Goal: Task Accomplishment & Management: Use online tool/utility

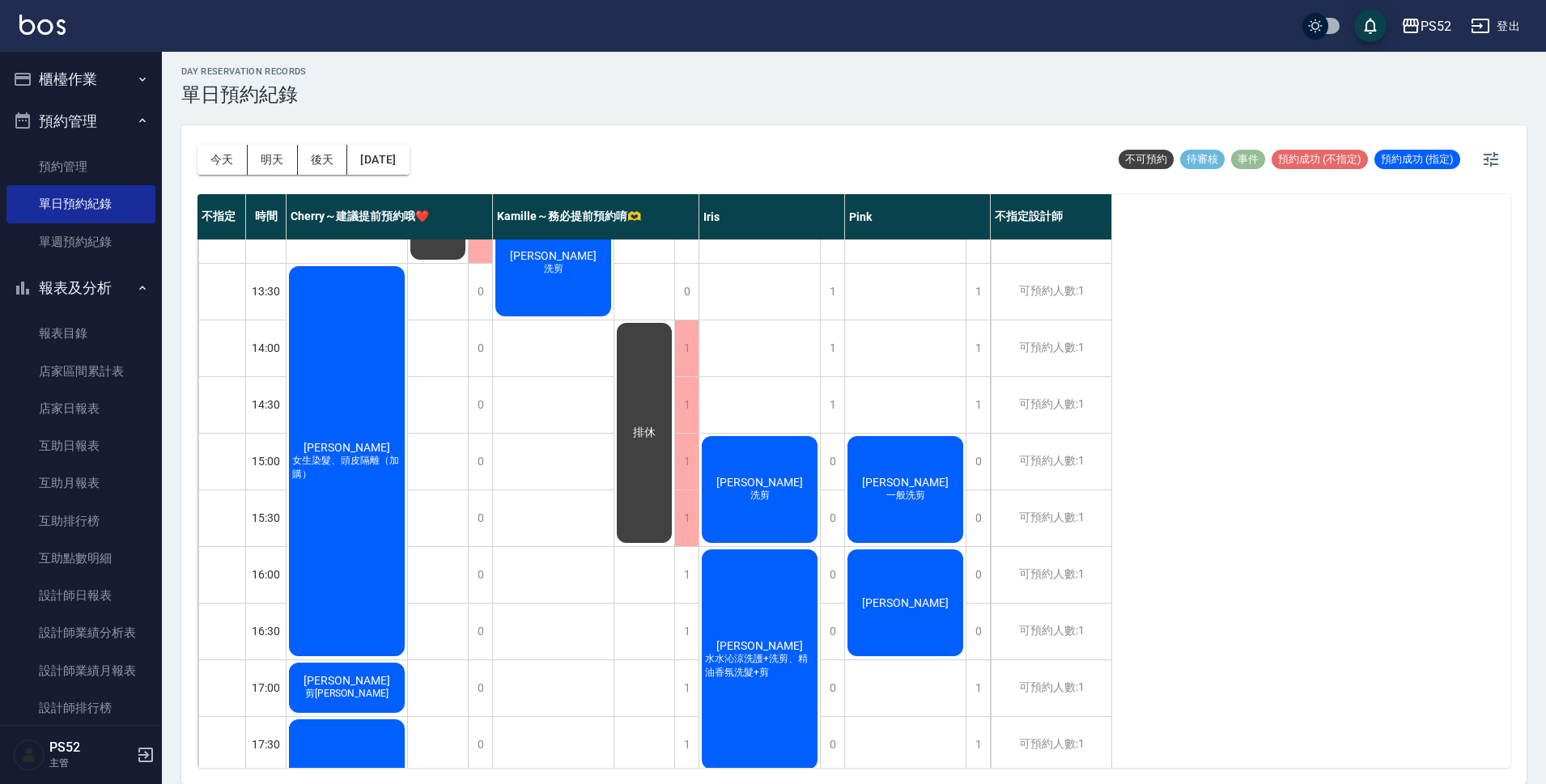
scroll to position [324, 0]
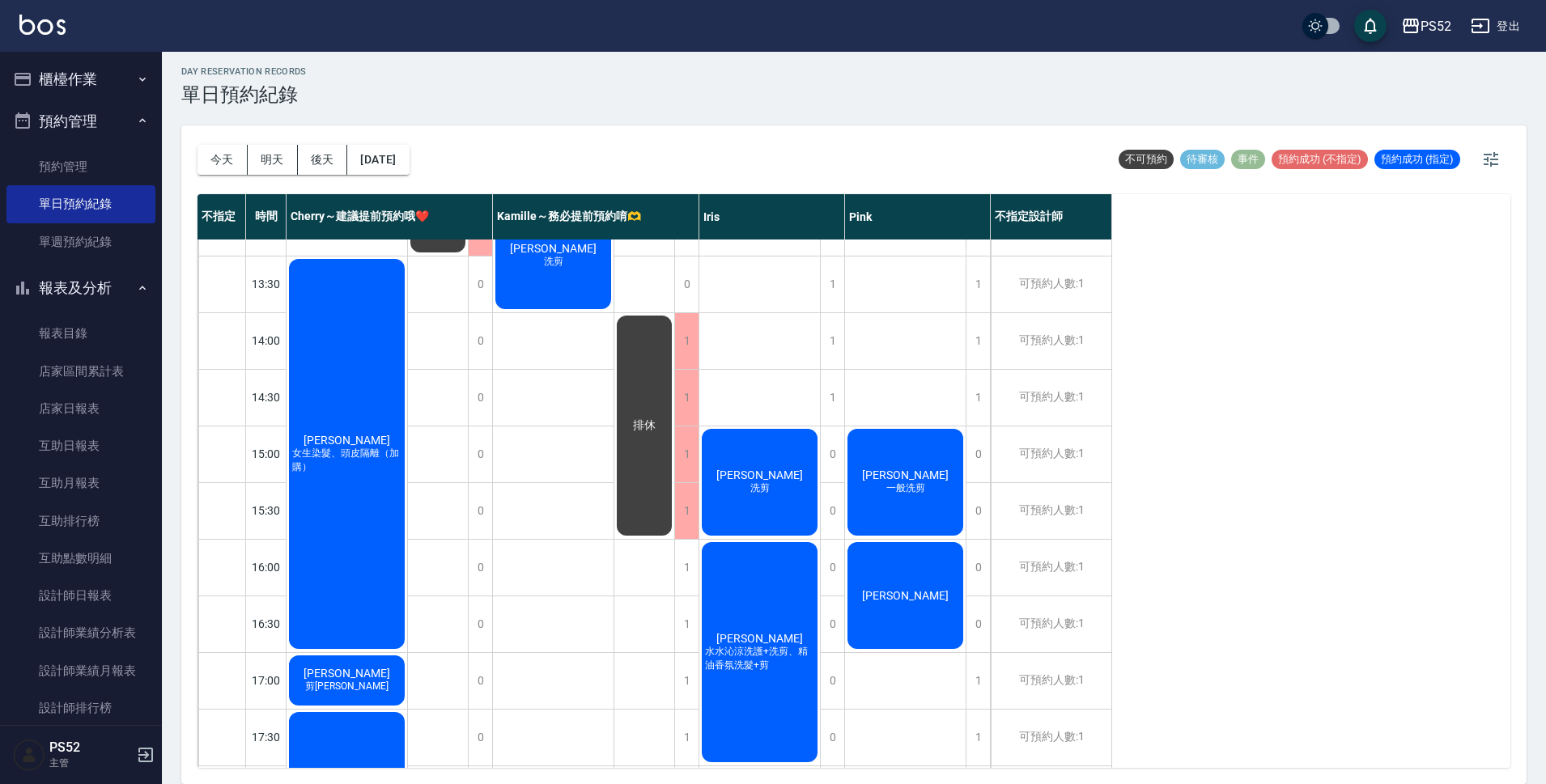
click at [906, 486] on span "一般洗剪" at bounding box center [905, 488] width 45 height 14
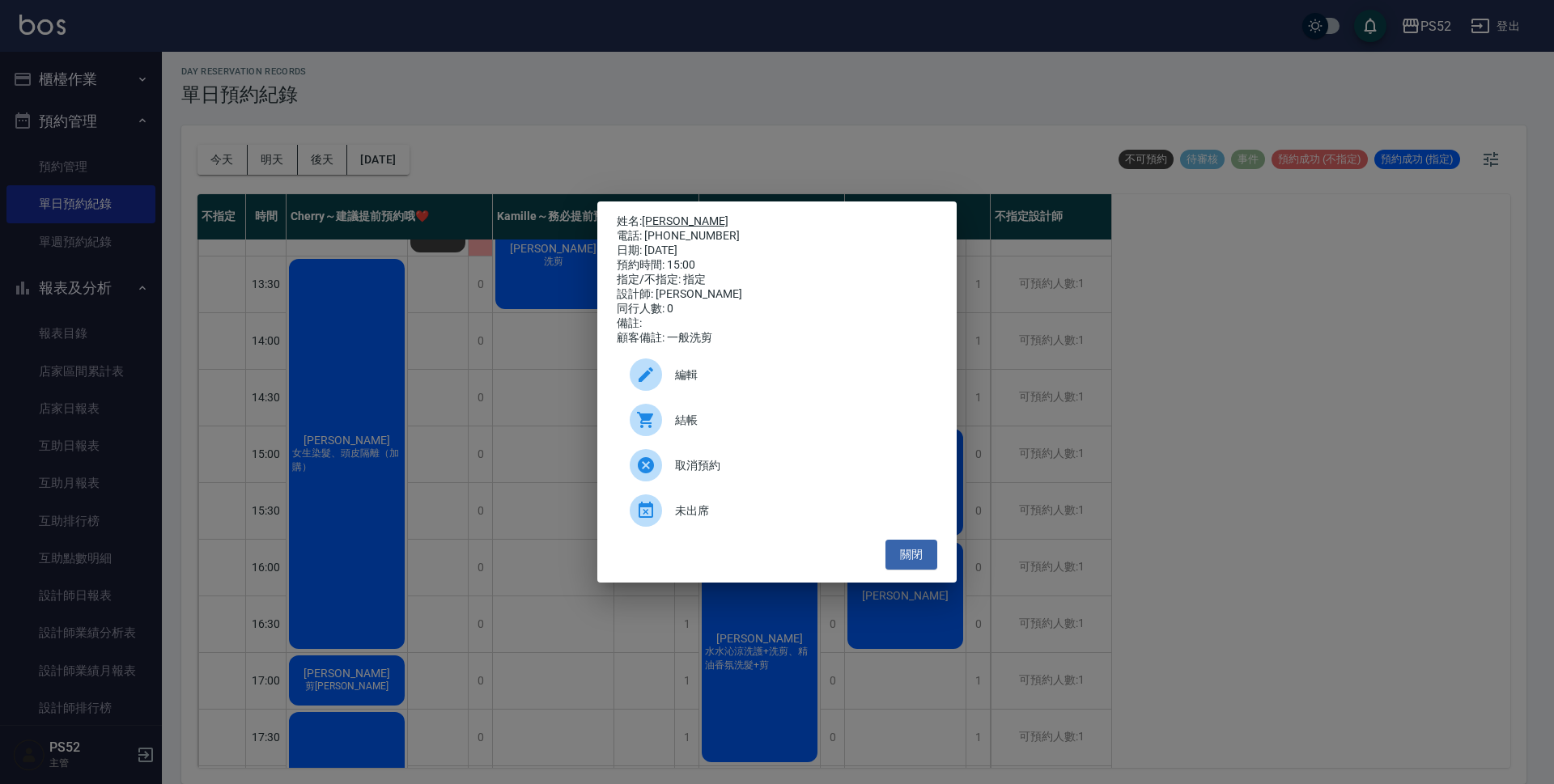
click at [648, 214] on link "[PERSON_NAME]" at bounding box center [685, 220] width 87 height 13
click at [916, 555] on button "關閉" at bounding box center [911, 554] width 51 height 30
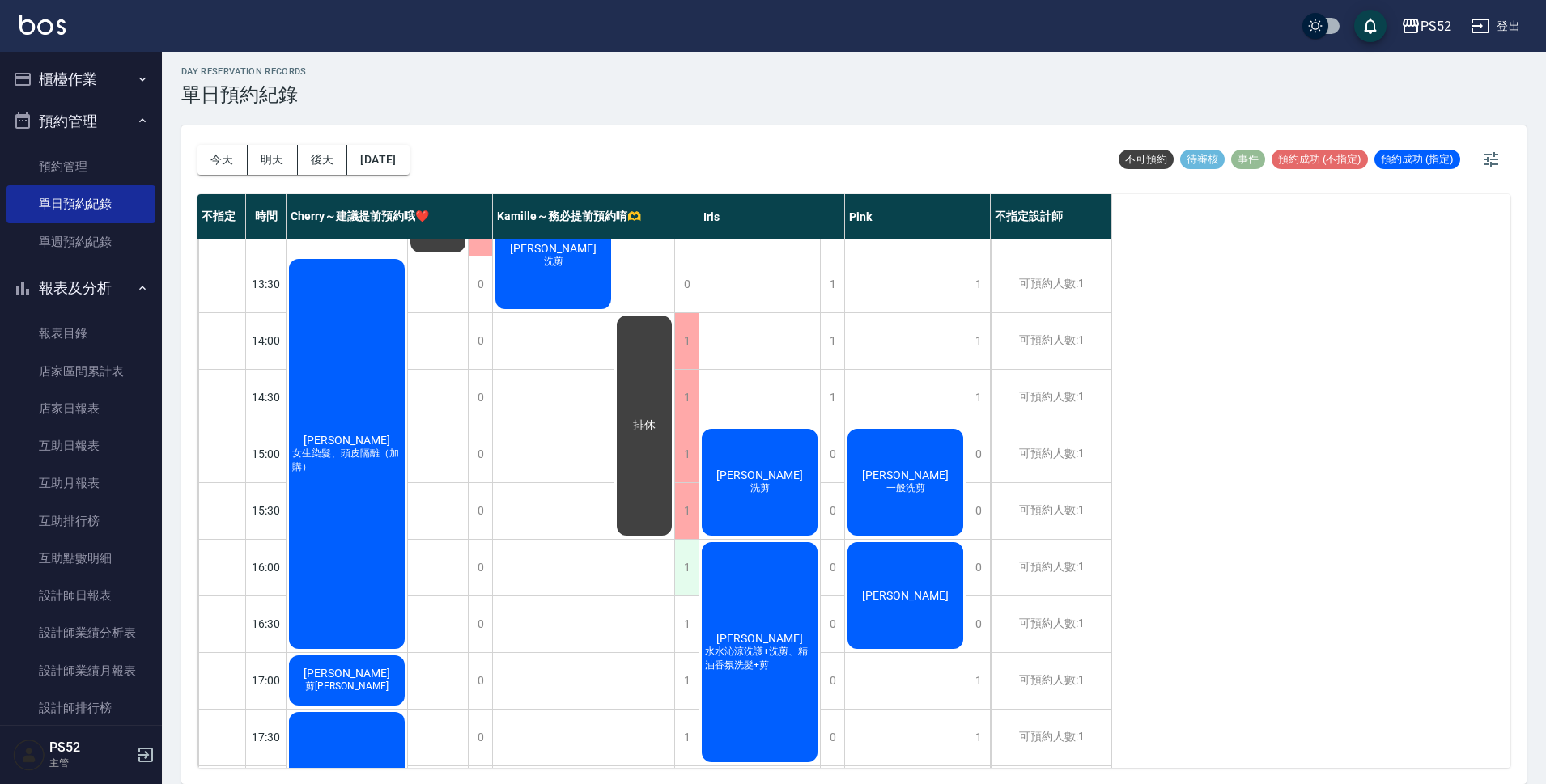
click at [692, 584] on div "1" at bounding box center [686, 567] width 24 height 56
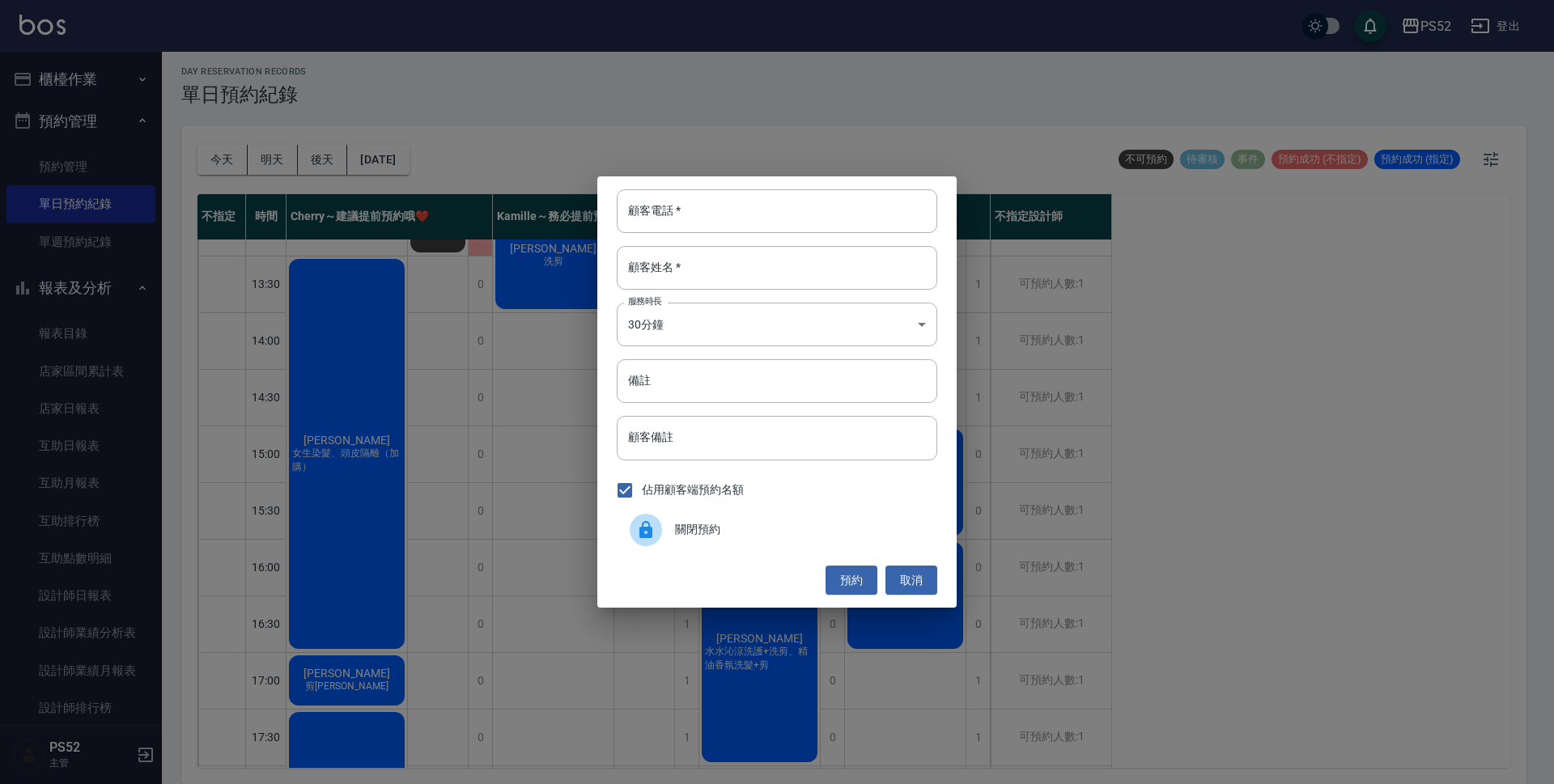
click at [711, 528] on span "關閉預約" at bounding box center [800, 530] width 249 height 17
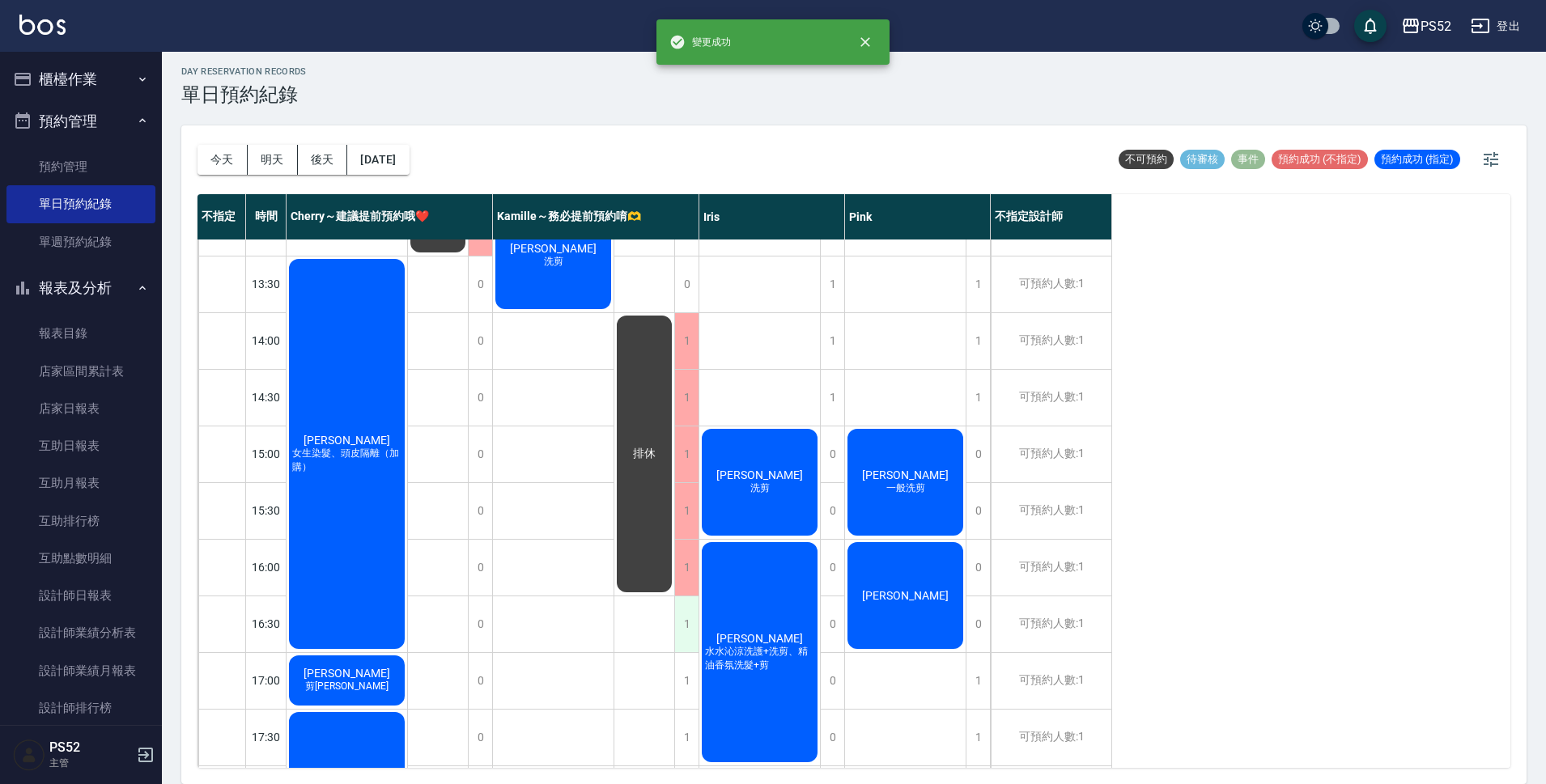
click at [691, 619] on div "1" at bounding box center [686, 624] width 24 height 56
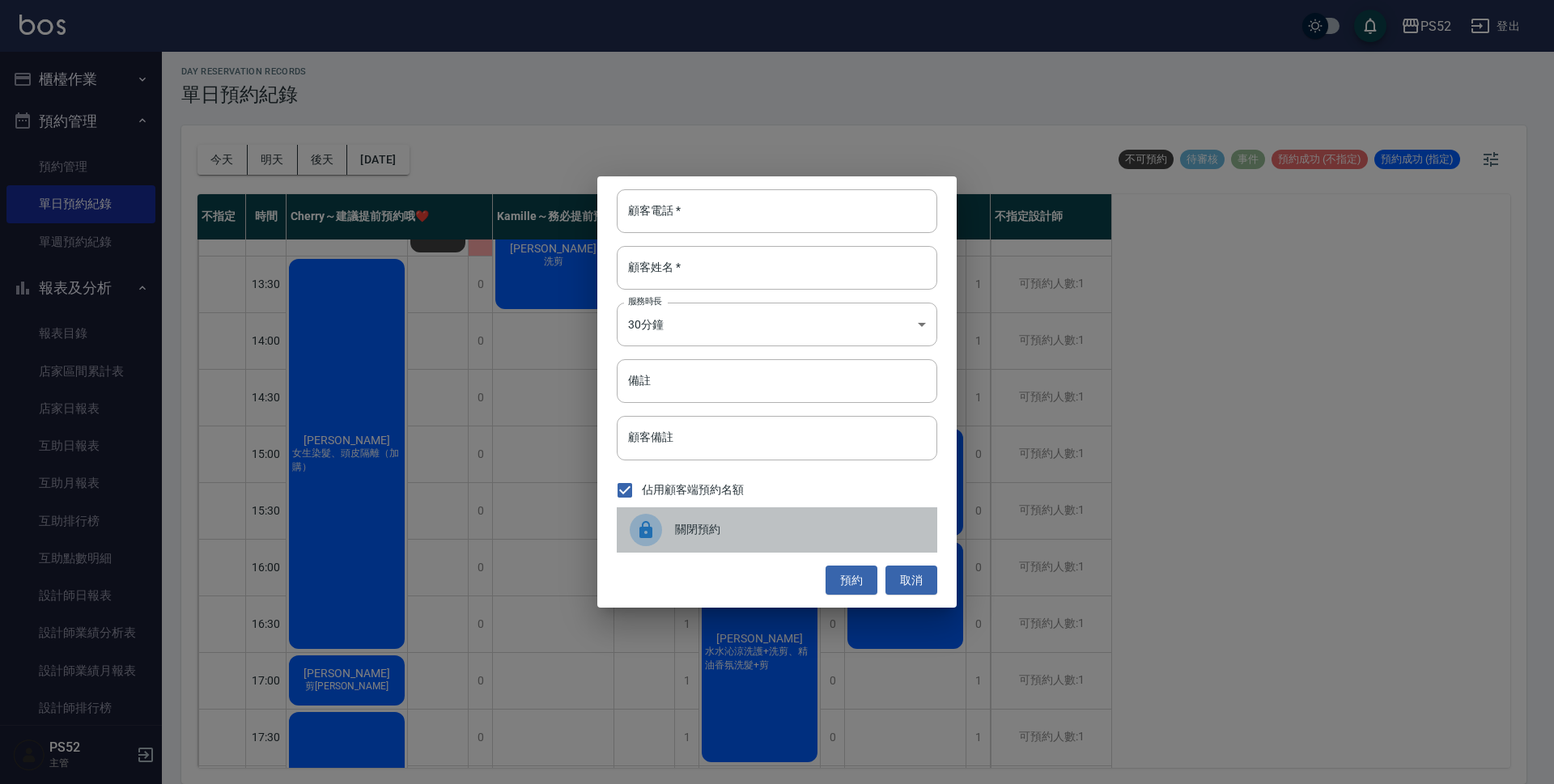
click at [686, 536] on span "關閉預約" at bounding box center [800, 530] width 249 height 17
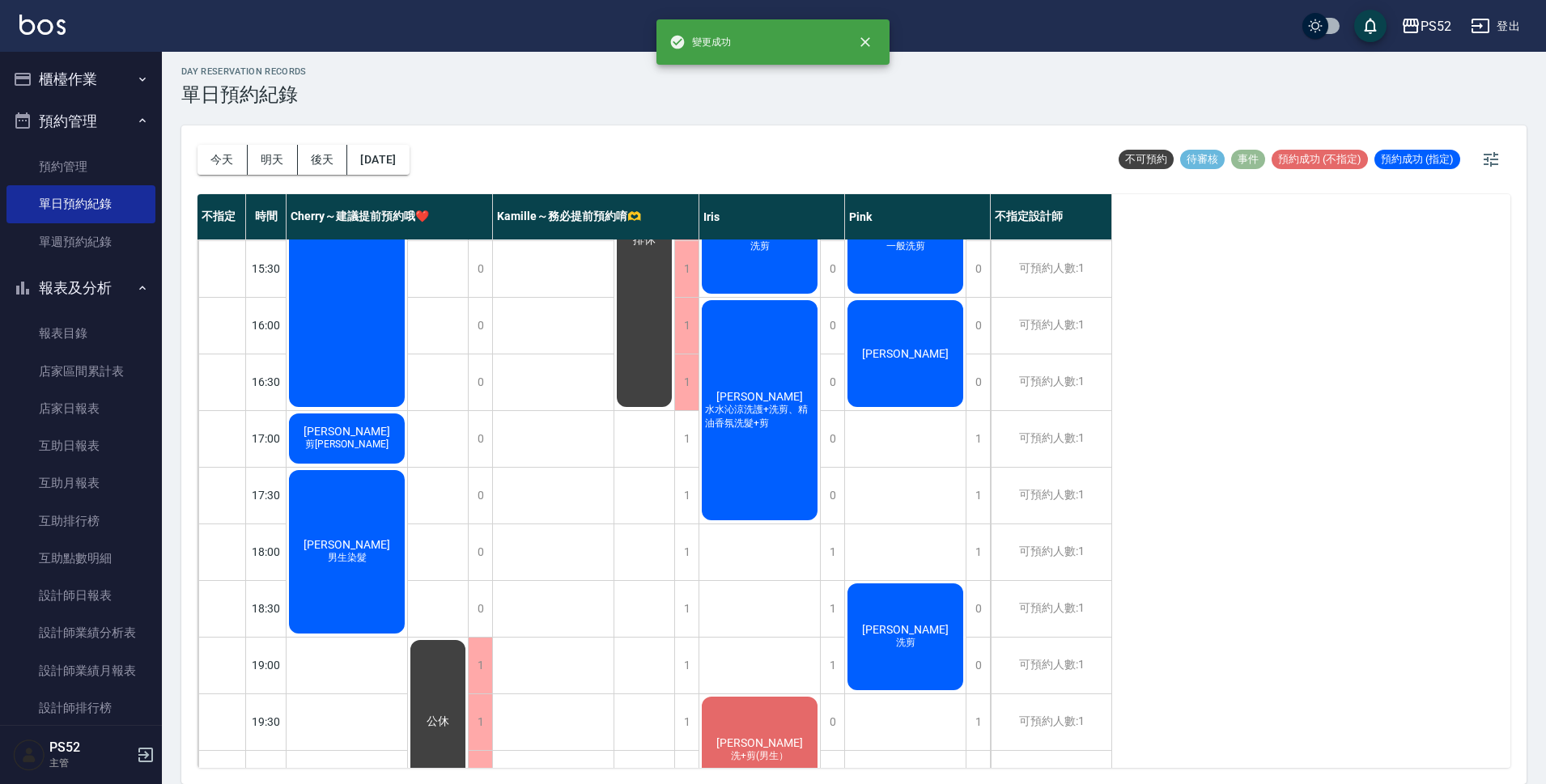
scroll to position [593, 0]
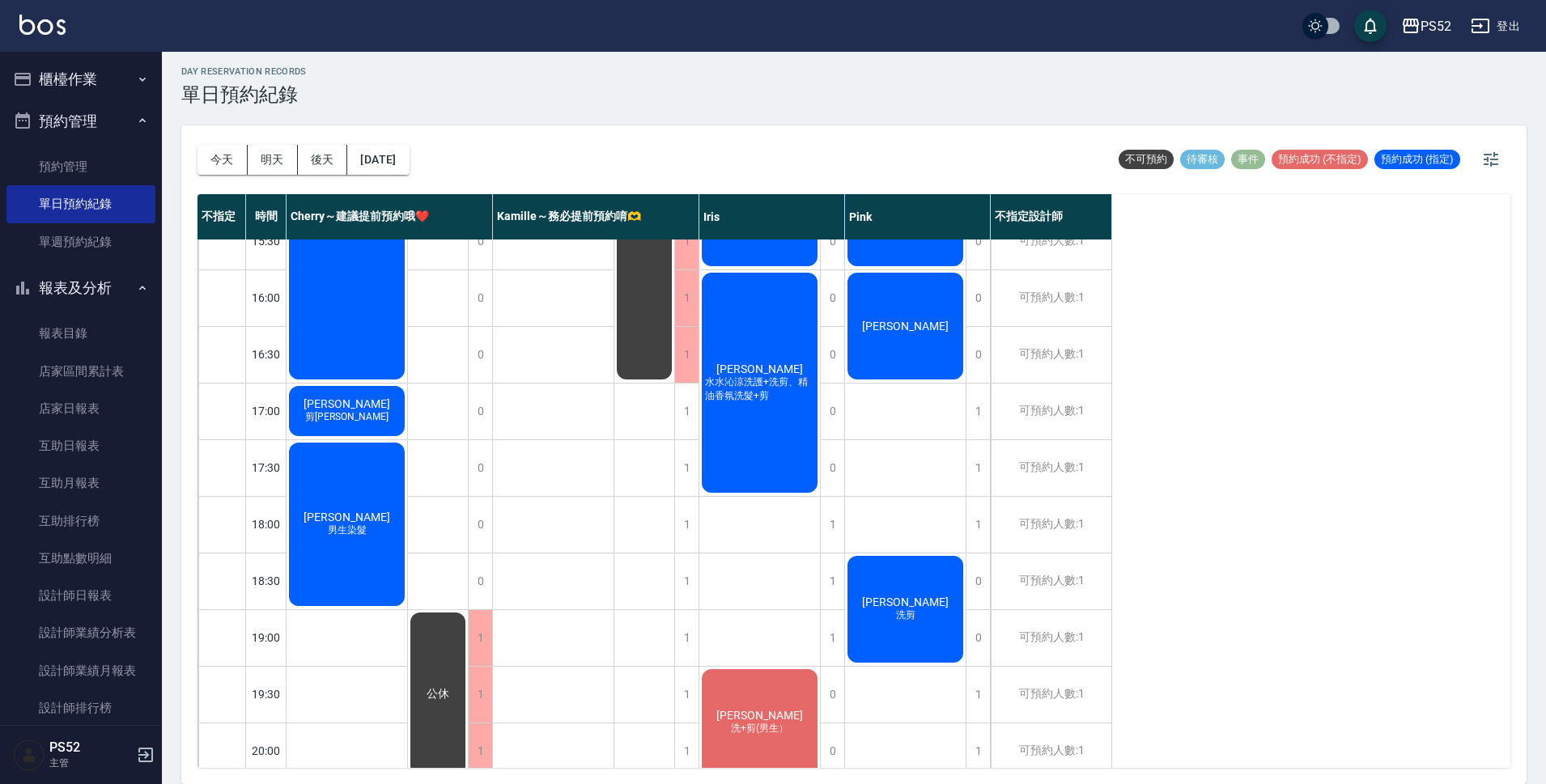
click at [98, 282] on button "報表及分析" at bounding box center [81, 288] width 149 height 42
click at [78, 114] on button "預約管理" at bounding box center [81, 121] width 149 height 42
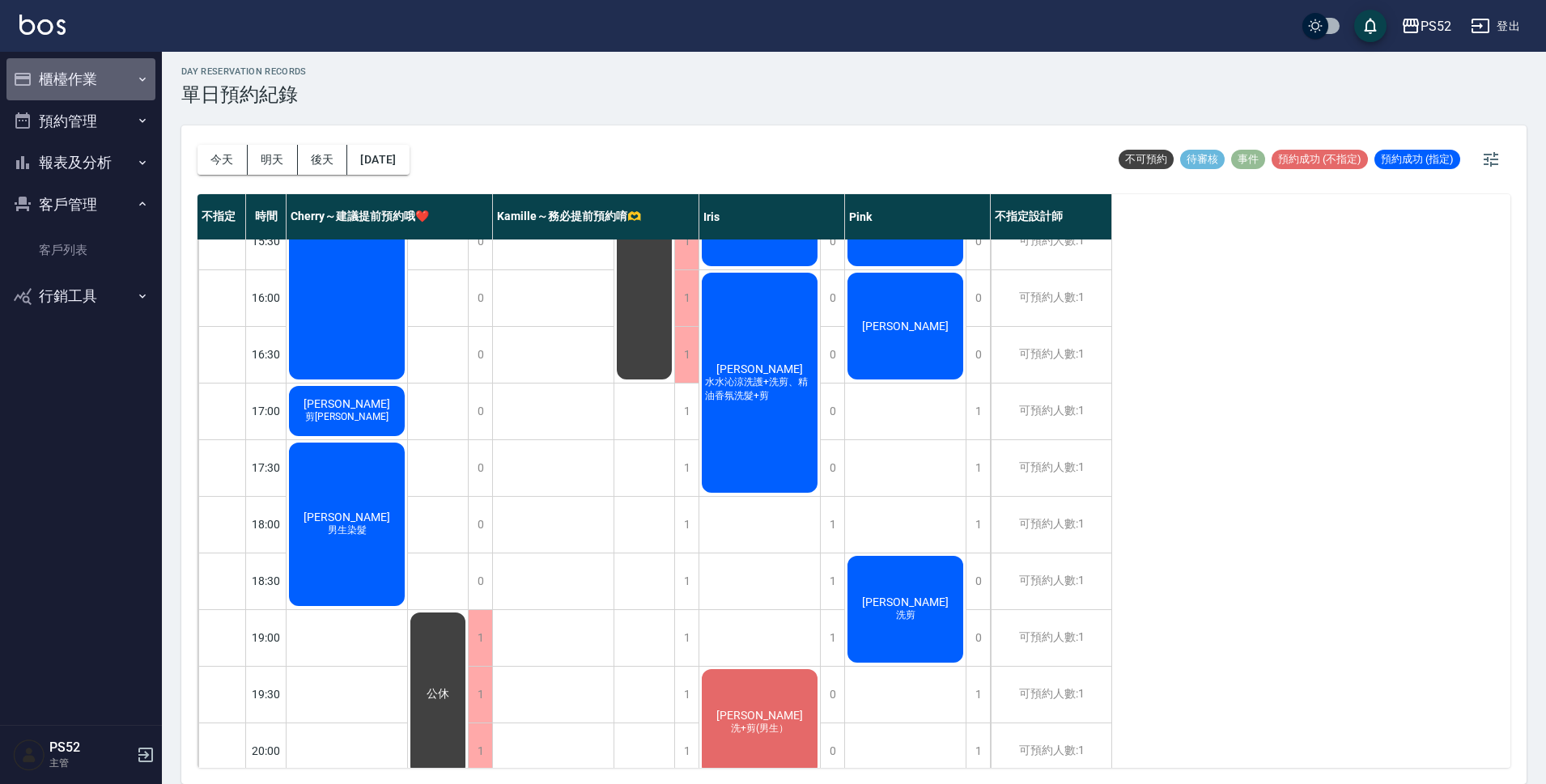
click at [89, 75] on button "櫃檯作業" at bounding box center [81, 79] width 149 height 42
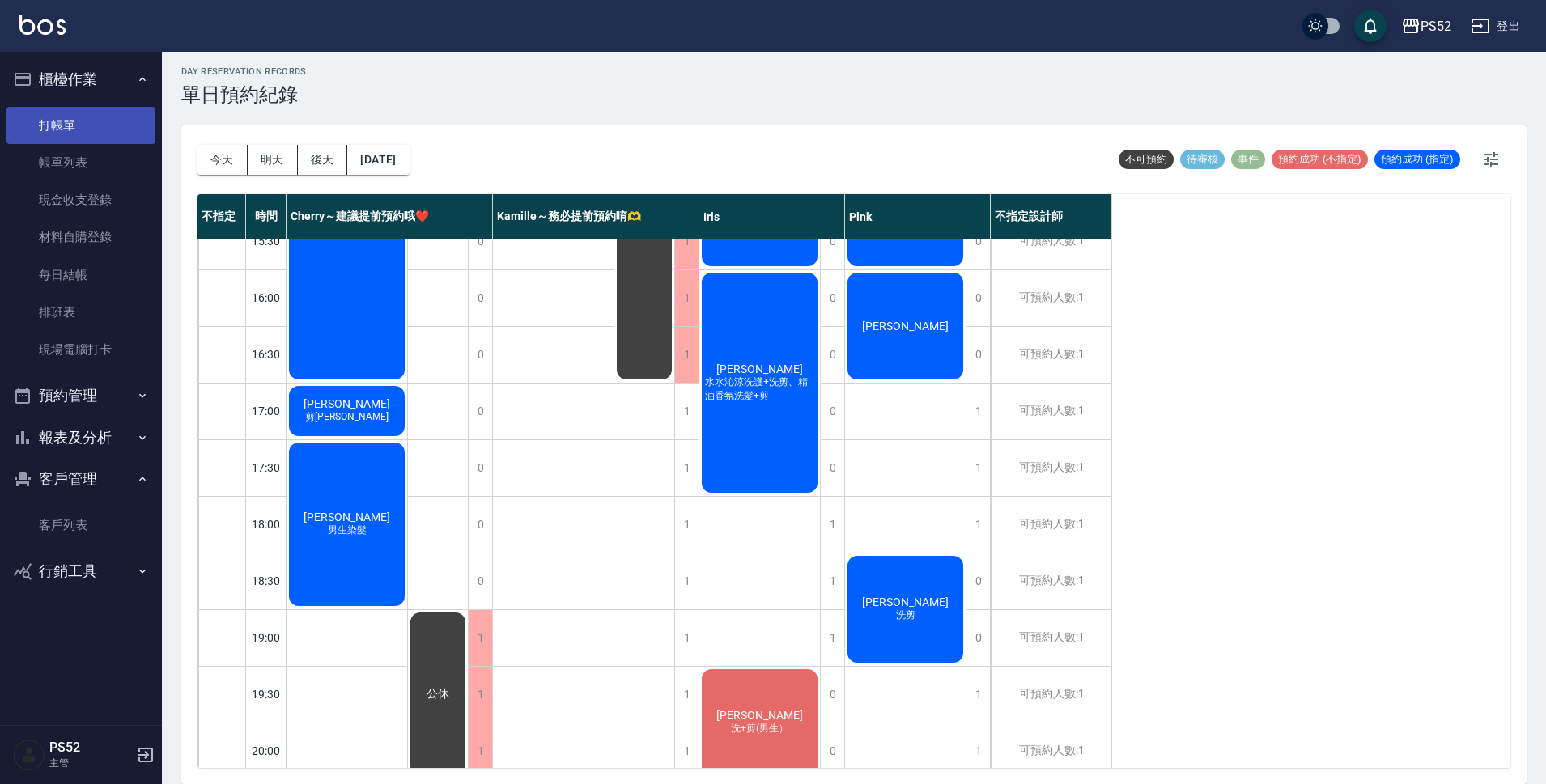
click at [96, 134] on link "打帳單" at bounding box center [81, 125] width 149 height 37
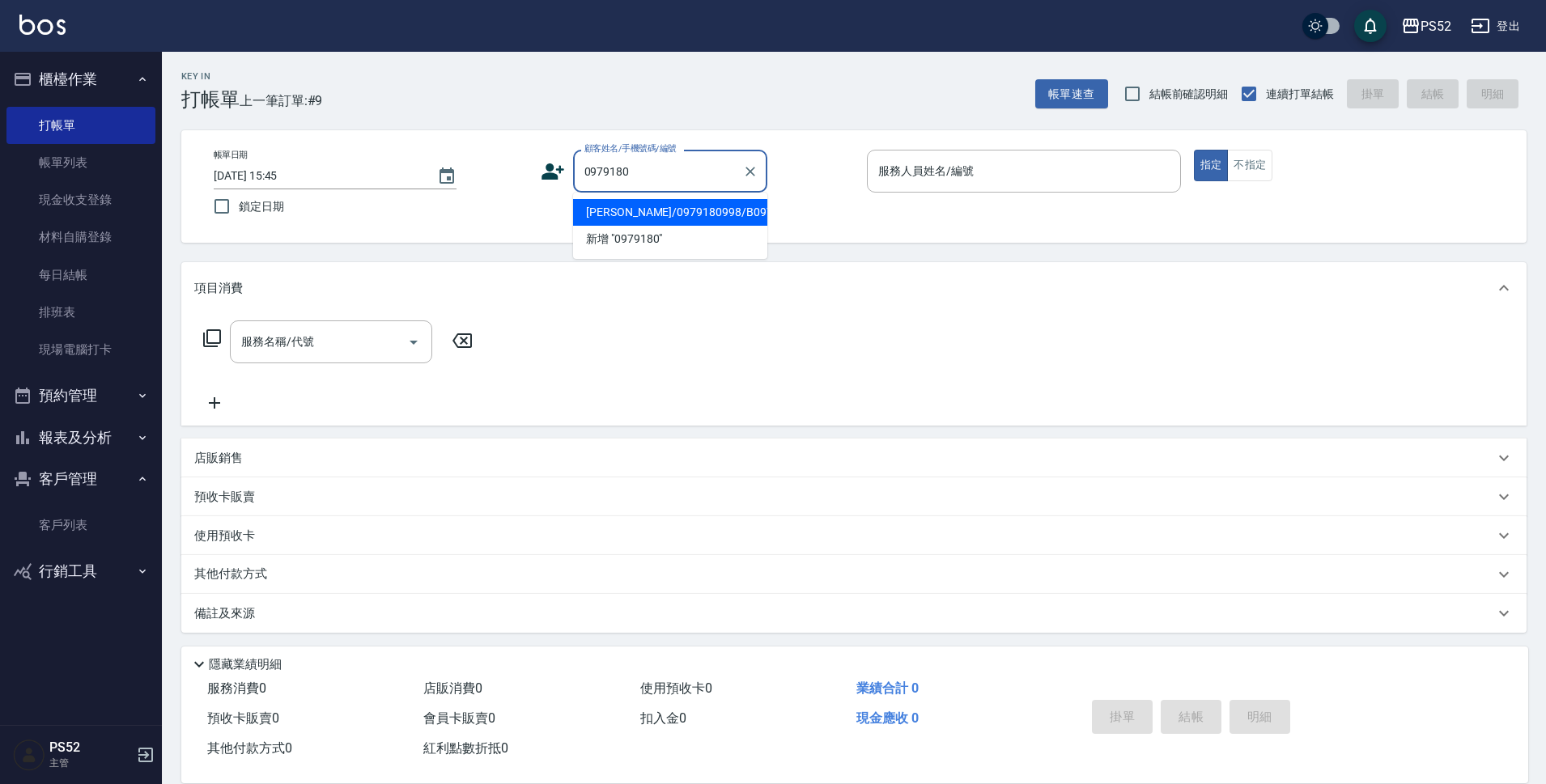
click at [698, 211] on li "[PERSON_NAME]/0979180998/B0979180998" at bounding box center [670, 212] width 195 height 27
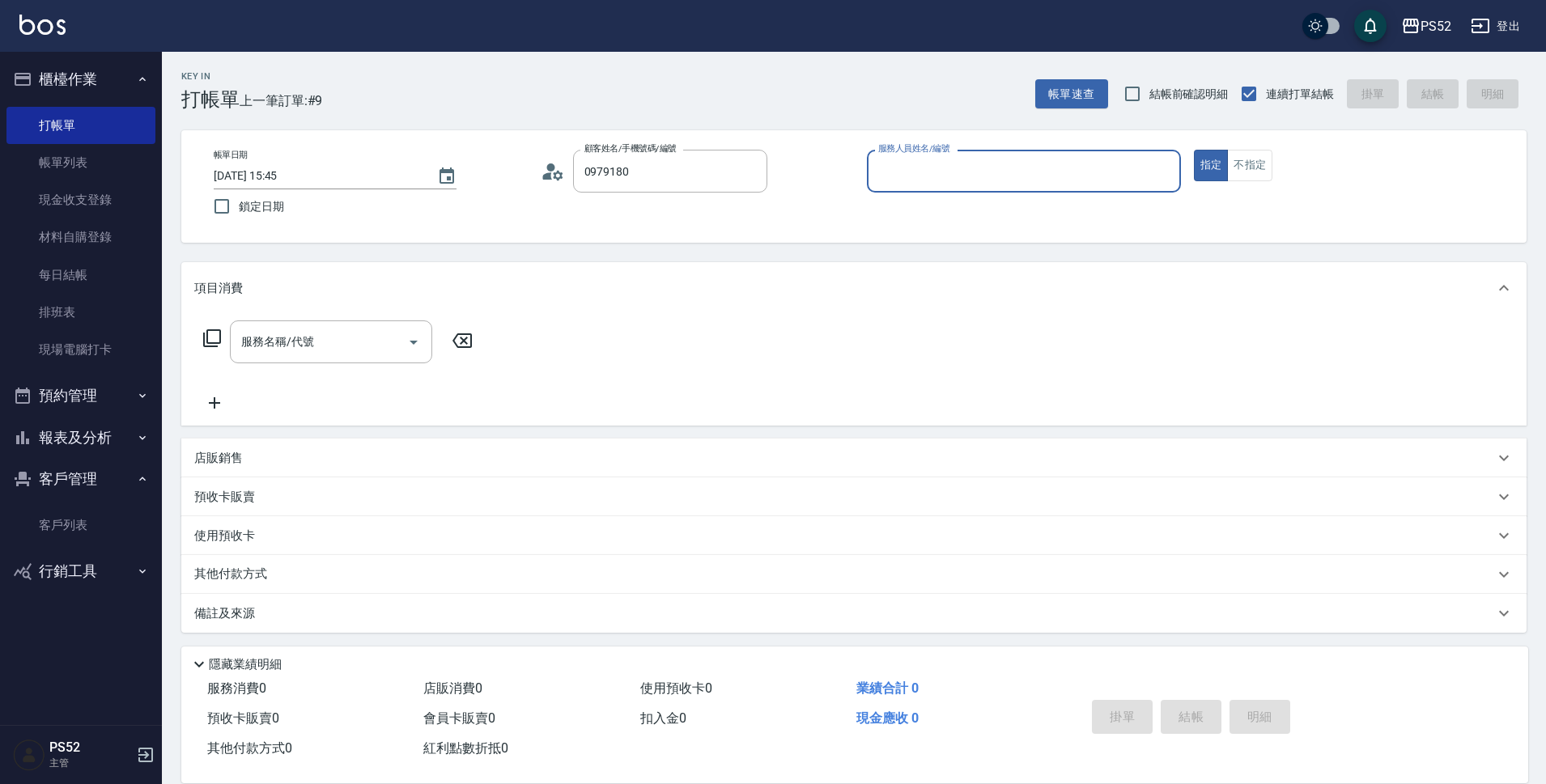
type input "[PERSON_NAME]/0979180998/B0979180998"
type input "3"
type button "true"
type input "Kamille～務必提前預約唷🫶-3"
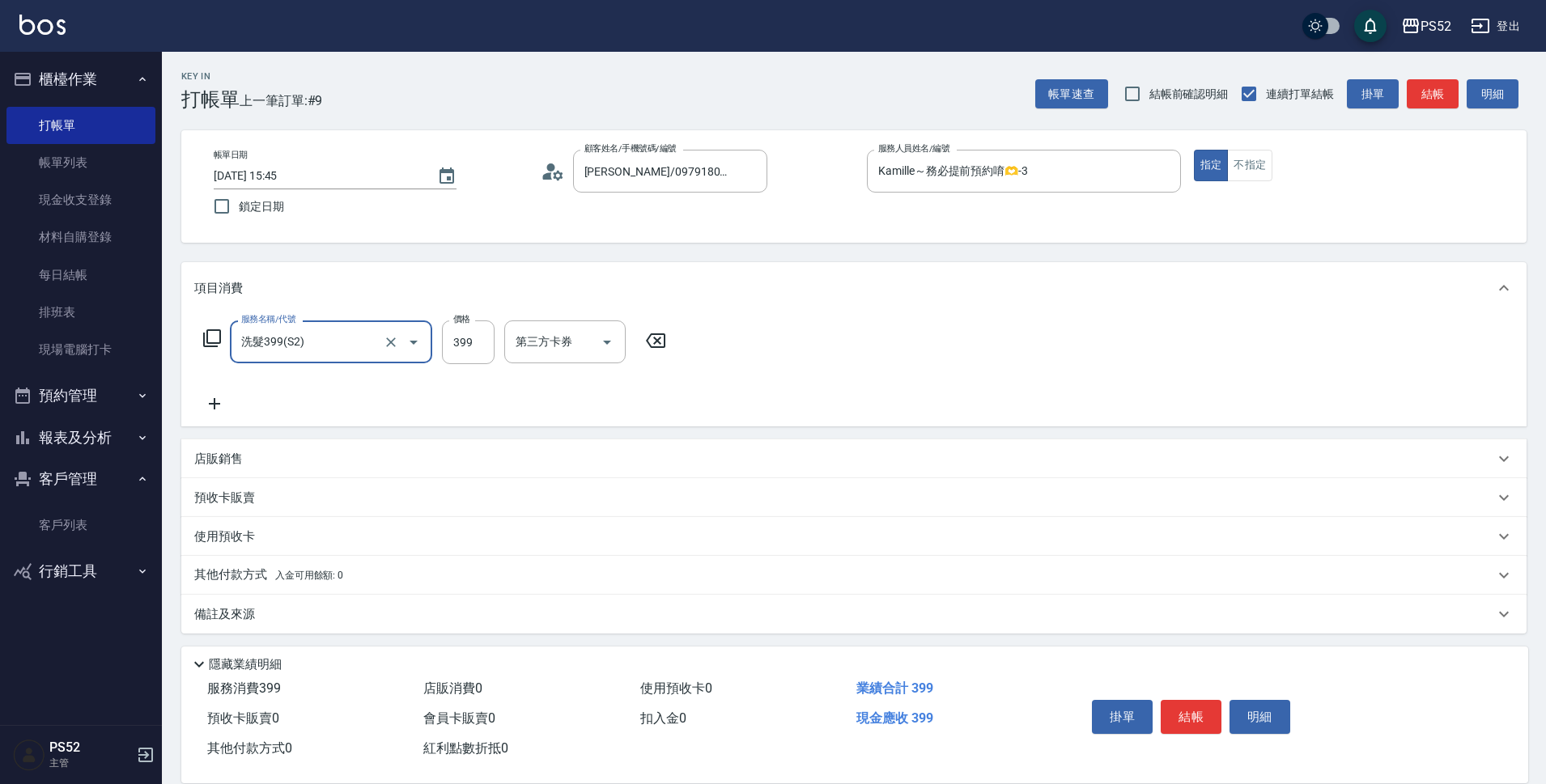
type input "洗髮399(S2)"
type input "439"
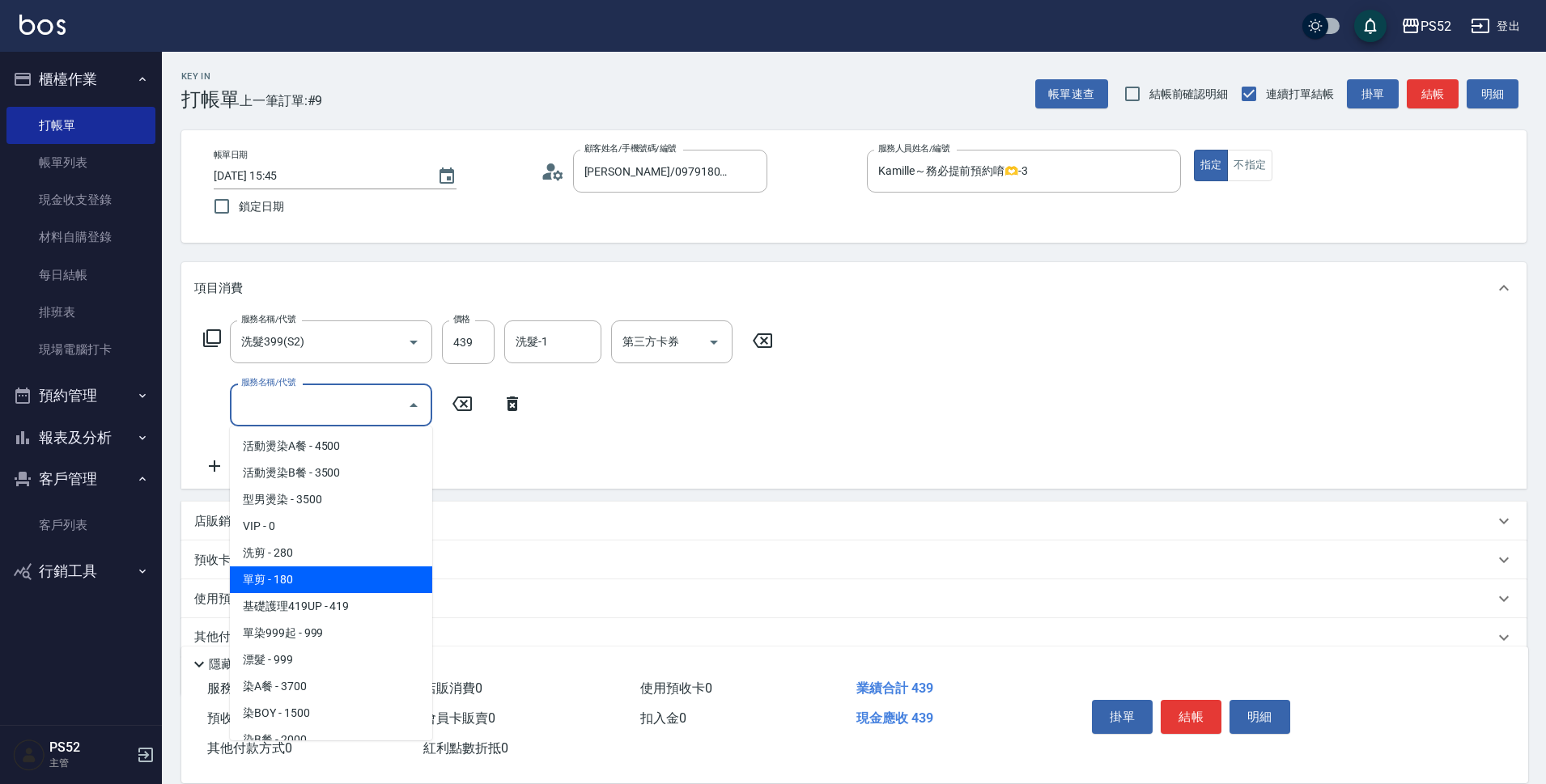
type input "單剪(C2)"
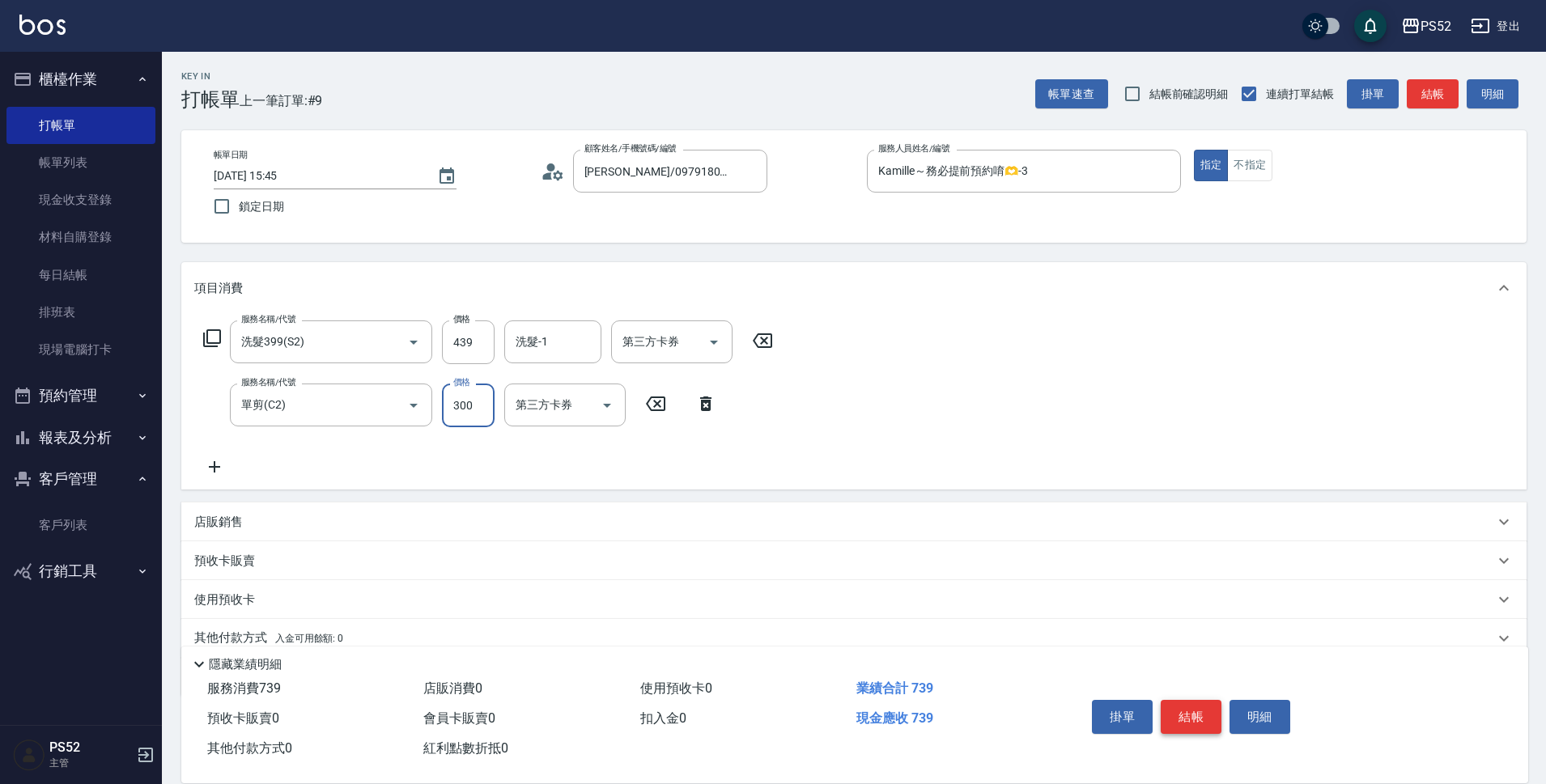
type input "300"
click at [1198, 712] on button "結帳" at bounding box center [1190, 717] width 61 height 34
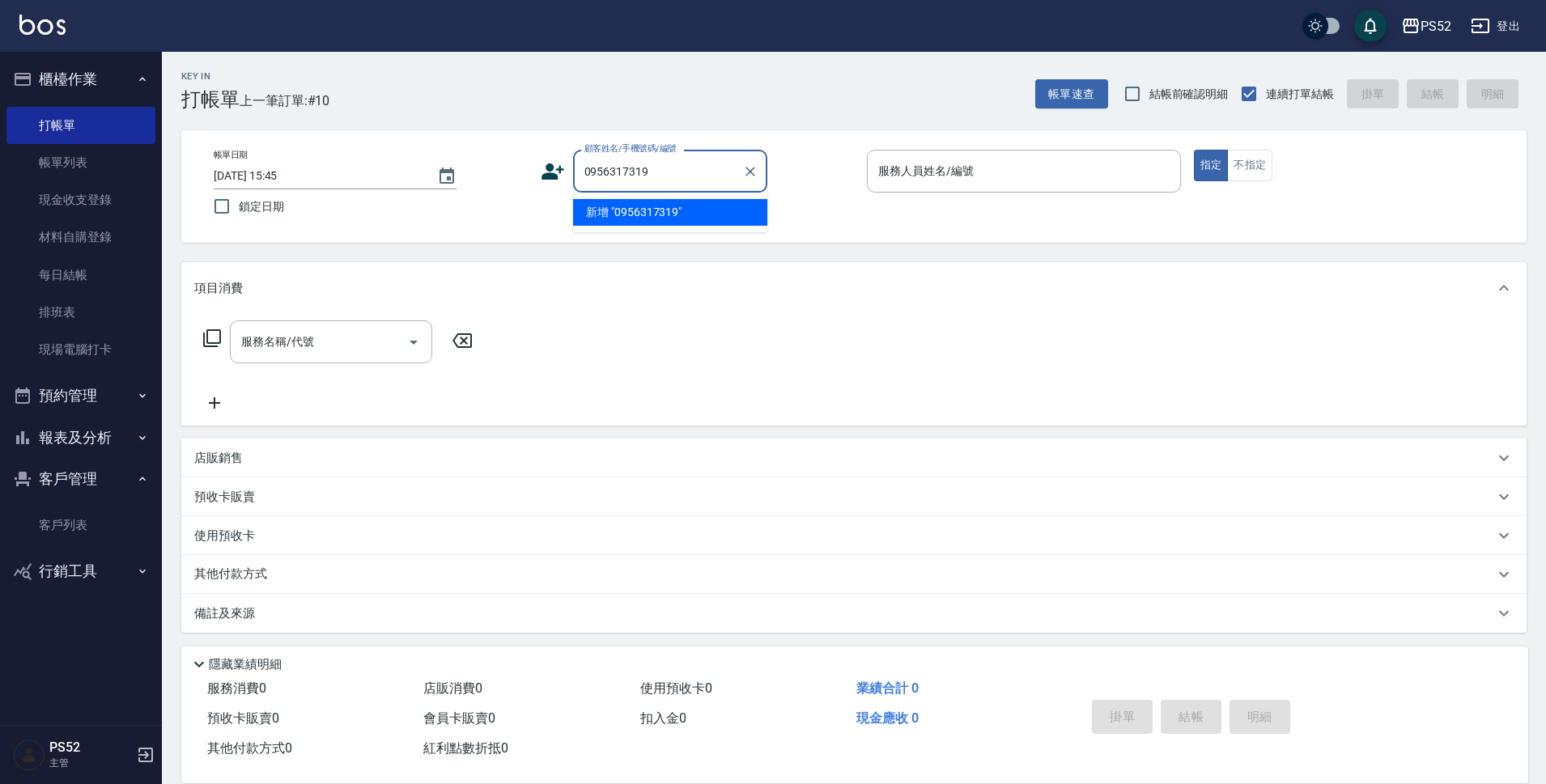
type input "0956317319"
click at [557, 175] on icon at bounding box center [553, 171] width 22 height 16
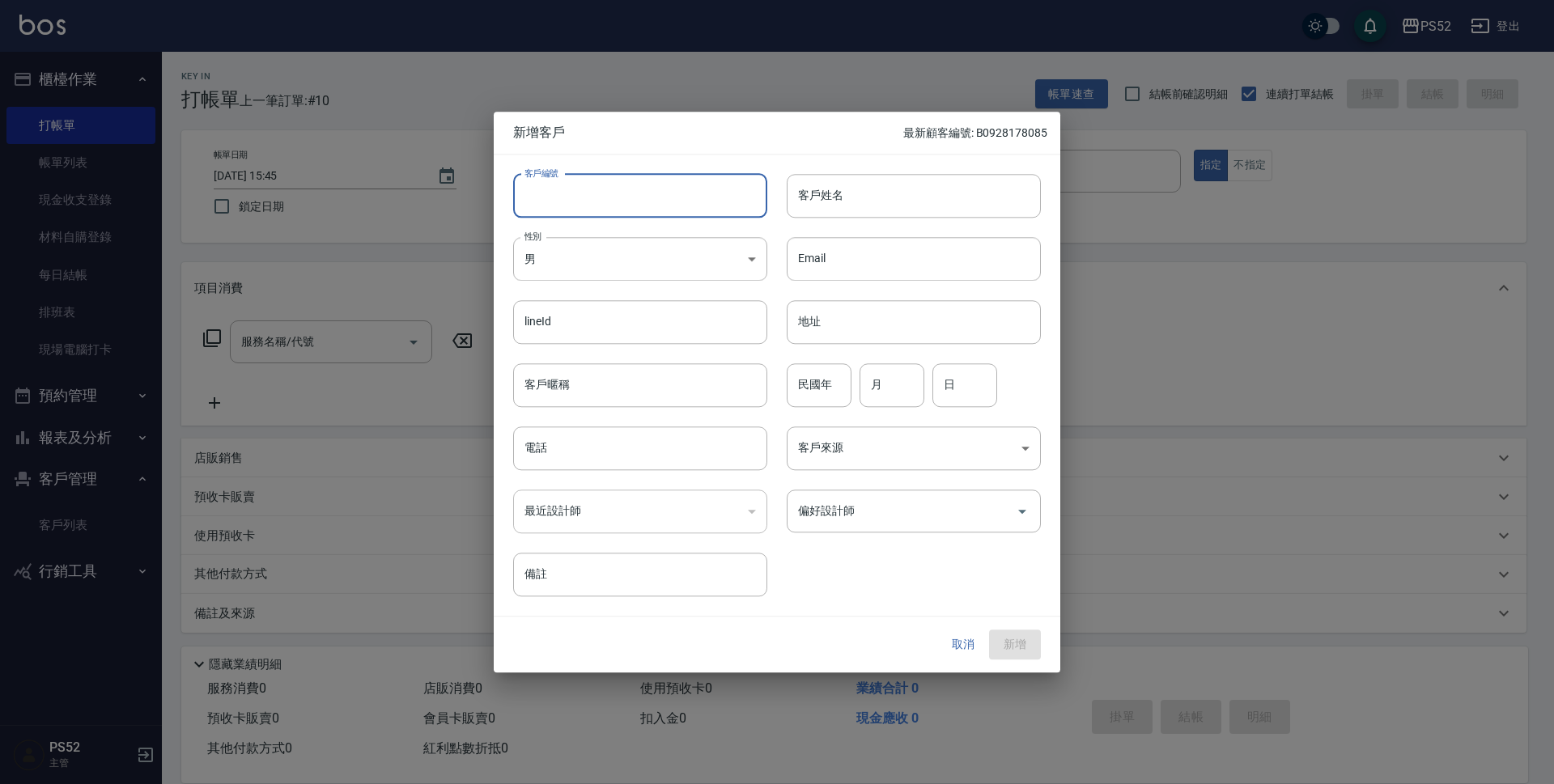
click at [579, 182] on input "客戶編號" at bounding box center [640, 195] width 254 height 44
paste input "0956317319"
type input "K0956317319"
click at [596, 474] on div "最近設計師 ​ 最近設計師" at bounding box center [630, 502] width 273 height 63
click at [603, 461] on input "電話" at bounding box center [640, 448] width 254 height 44
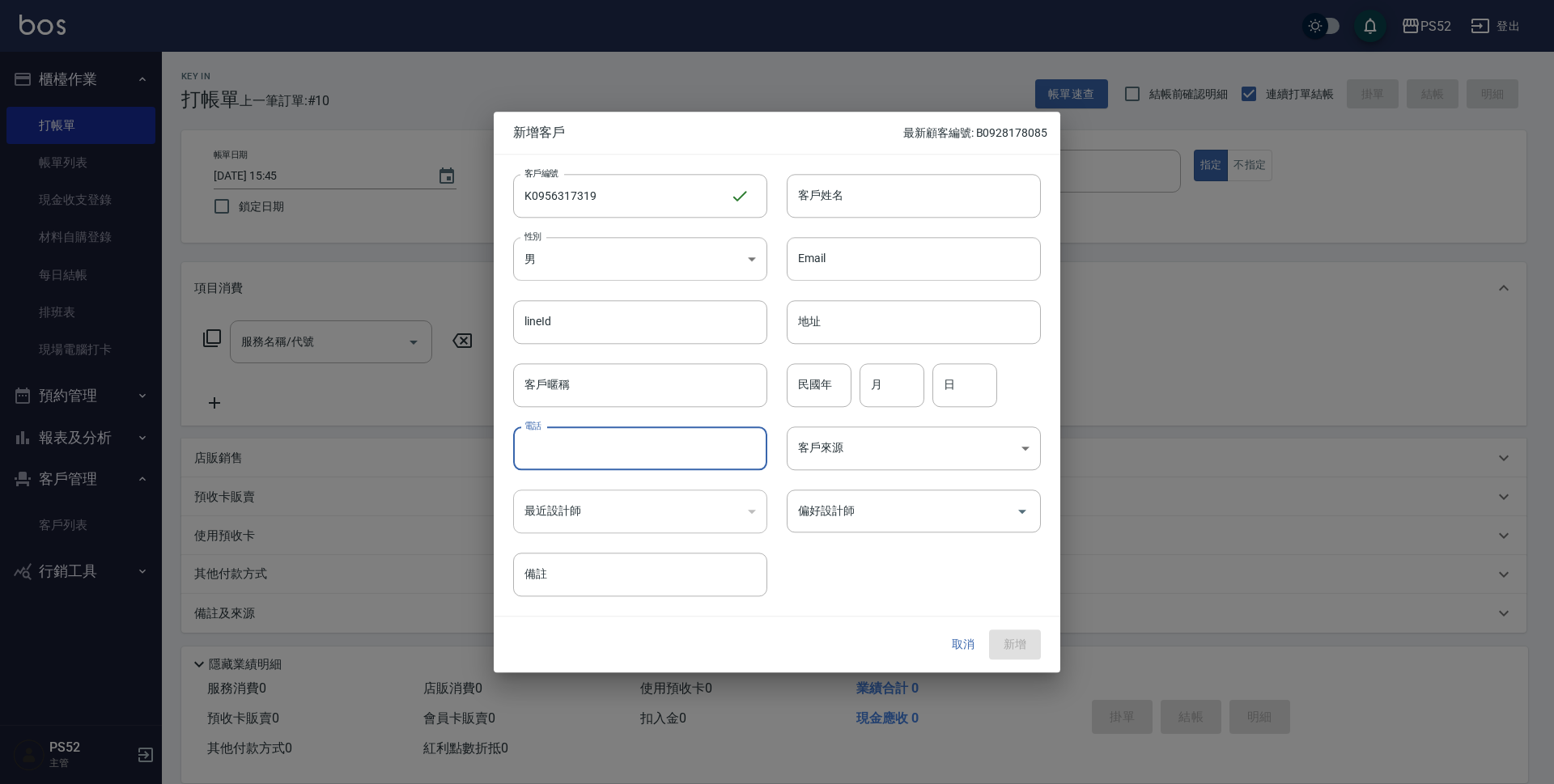
paste input "0956317319"
type input "0956317319"
click at [838, 207] on input "客戶姓名" at bounding box center [914, 195] width 254 height 44
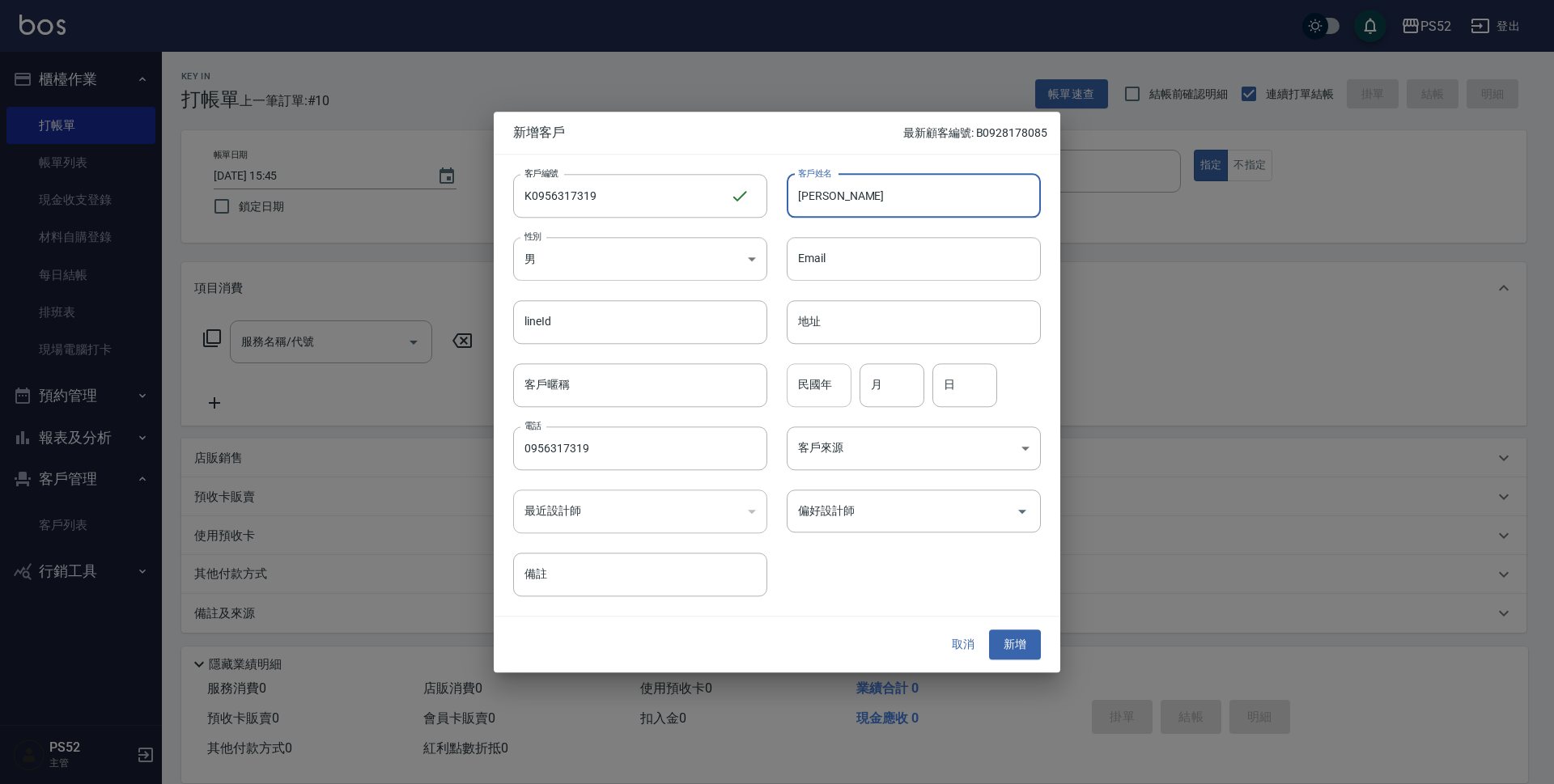
type input "[PERSON_NAME]"
click at [831, 393] on input "民國年" at bounding box center [819, 385] width 65 height 44
type input "88"
type input "12"
click at [965, 396] on input "日" at bounding box center [965, 385] width 65 height 44
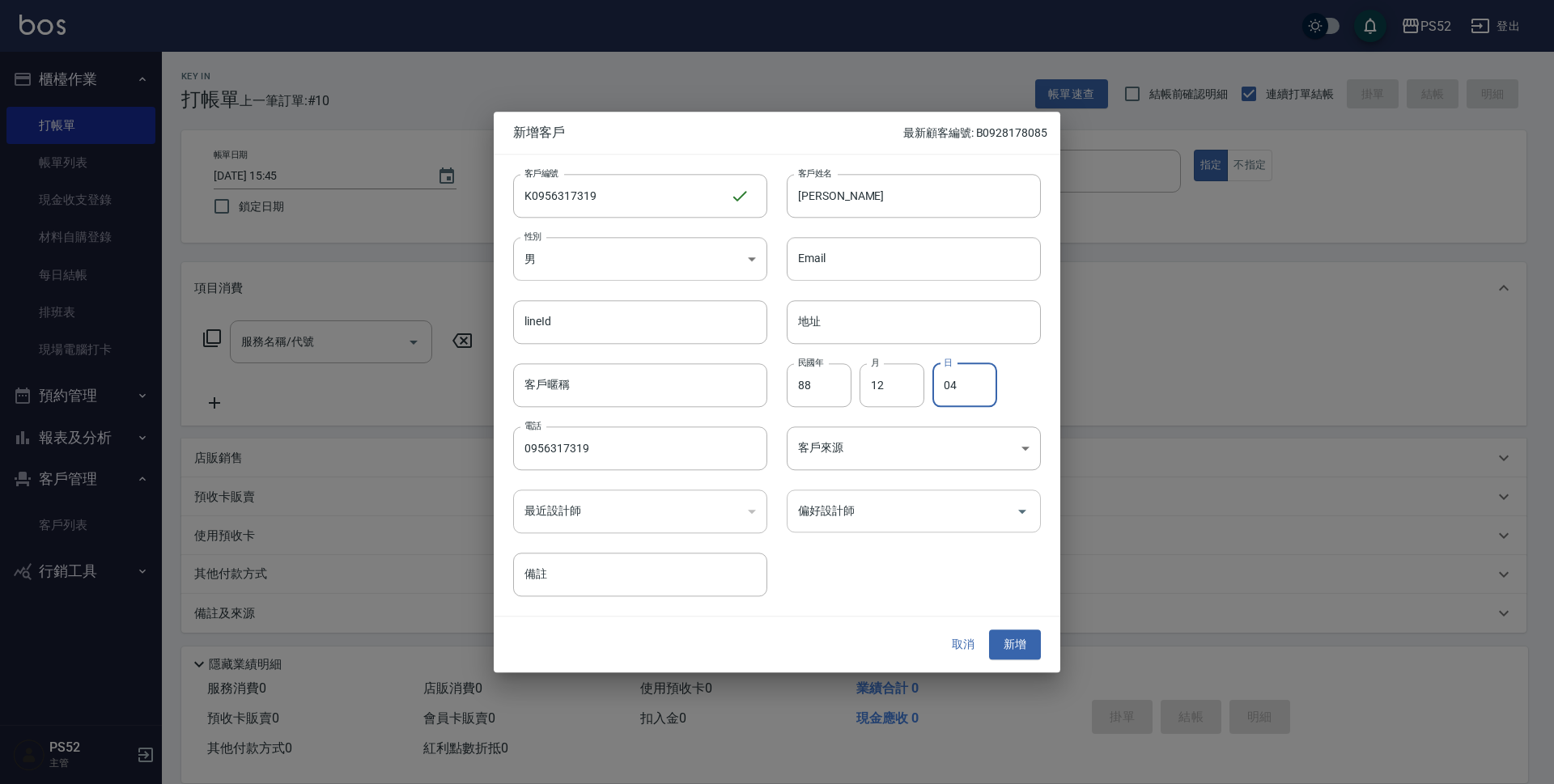
type input "04"
click at [953, 498] on input "偏好設計師" at bounding box center [901, 511] width 215 height 28
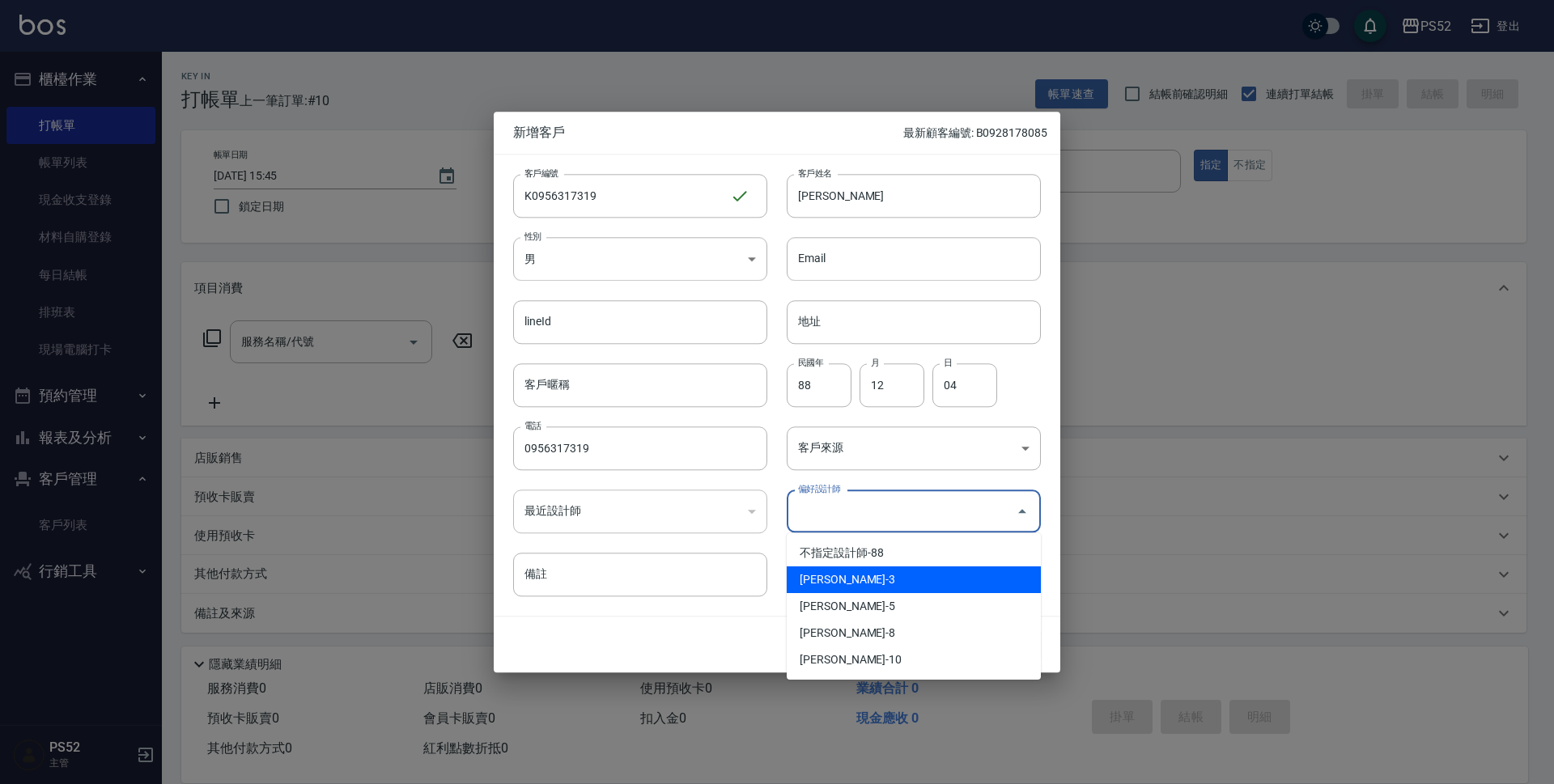
click at [874, 574] on li "[PERSON_NAME]-3" at bounding box center [914, 579] width 254 height 27
type input "[PERSON_NAME]"
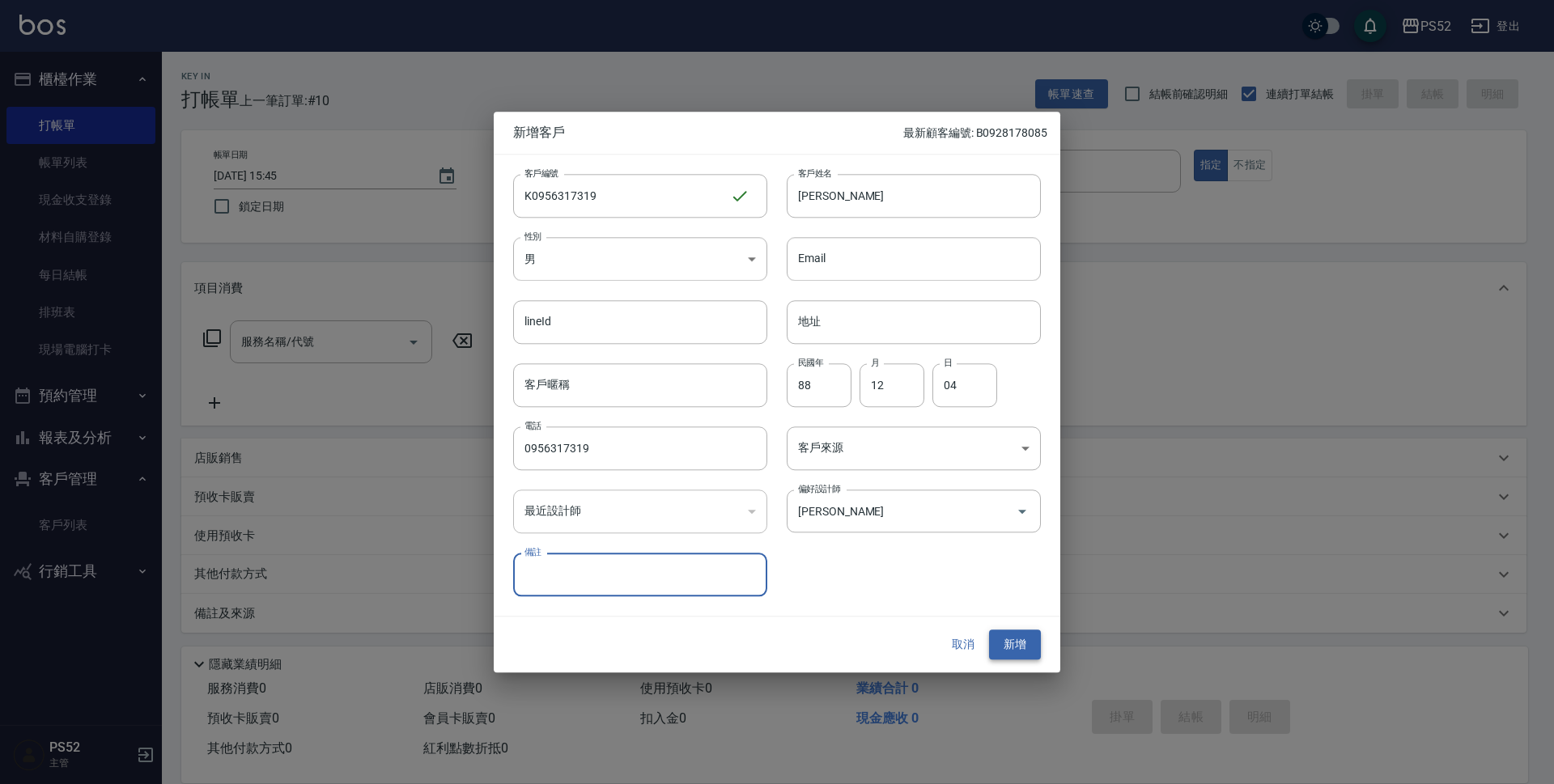
click at [994, 644] on button "新增" at bounding box center [1015, 645] width 51 height 30
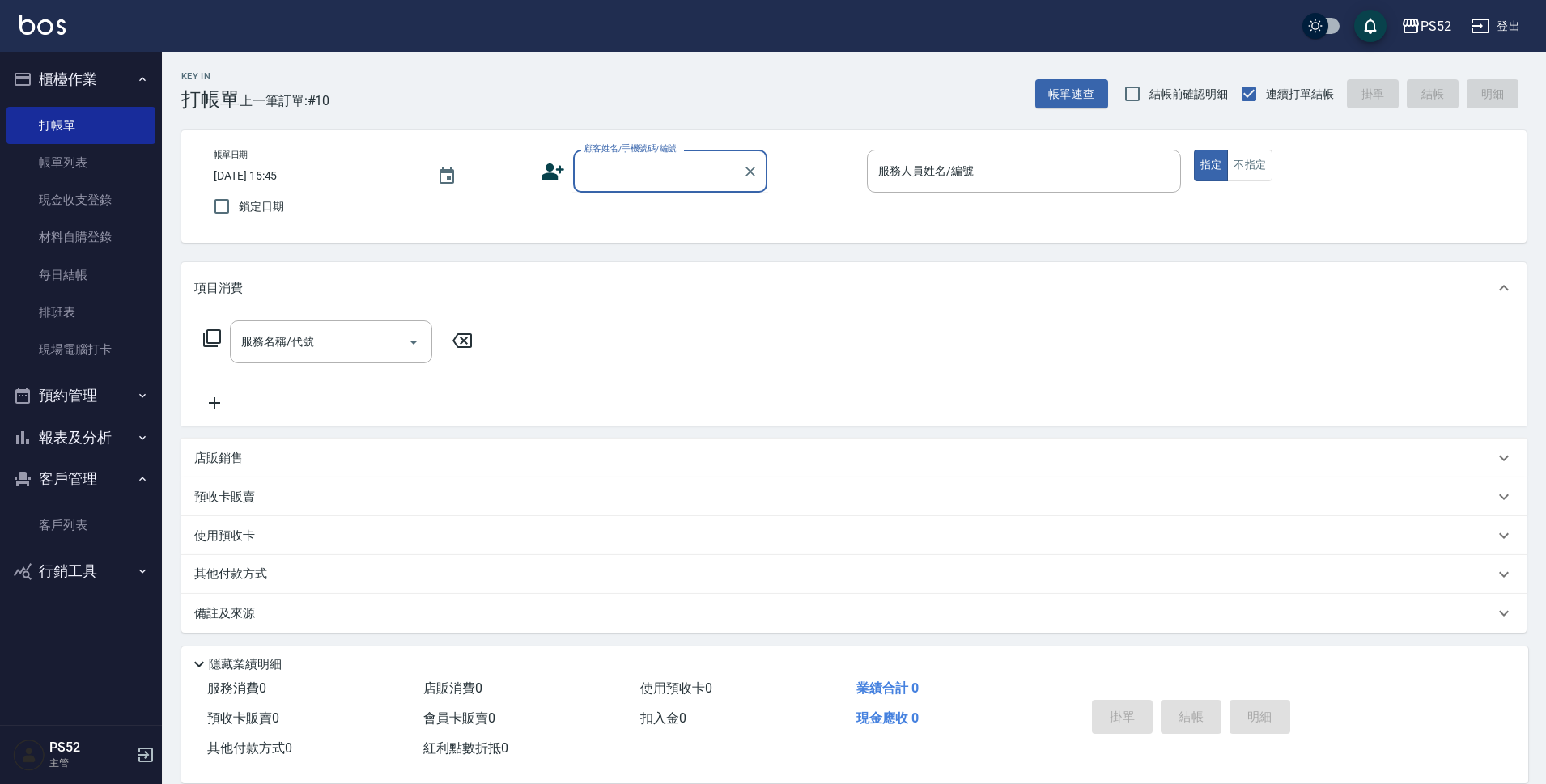
click at [722, 171] on input "顧客姓名/手機號碼/編號" at bounding box center [657, 171] width 155 height 28
click at [658, 224] on li "[PERSON_NAME]/0956317319/K0956317319" at bounding box center [670, 212] width 195 height 27
type input "[PERSON_NAME]/0956317319/K0956317319"
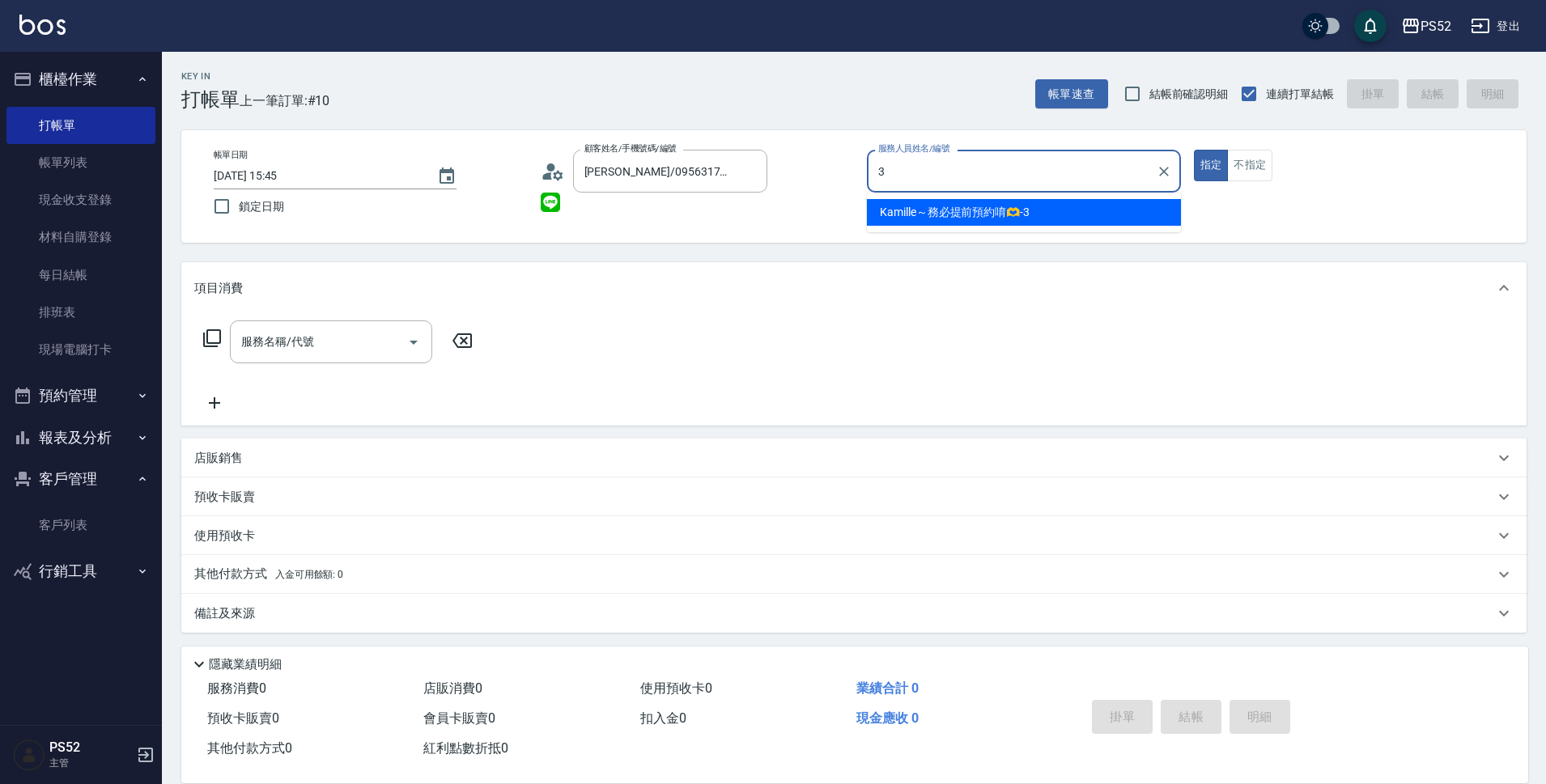
type input "Kamille～務必提前預約唷🫶-3"
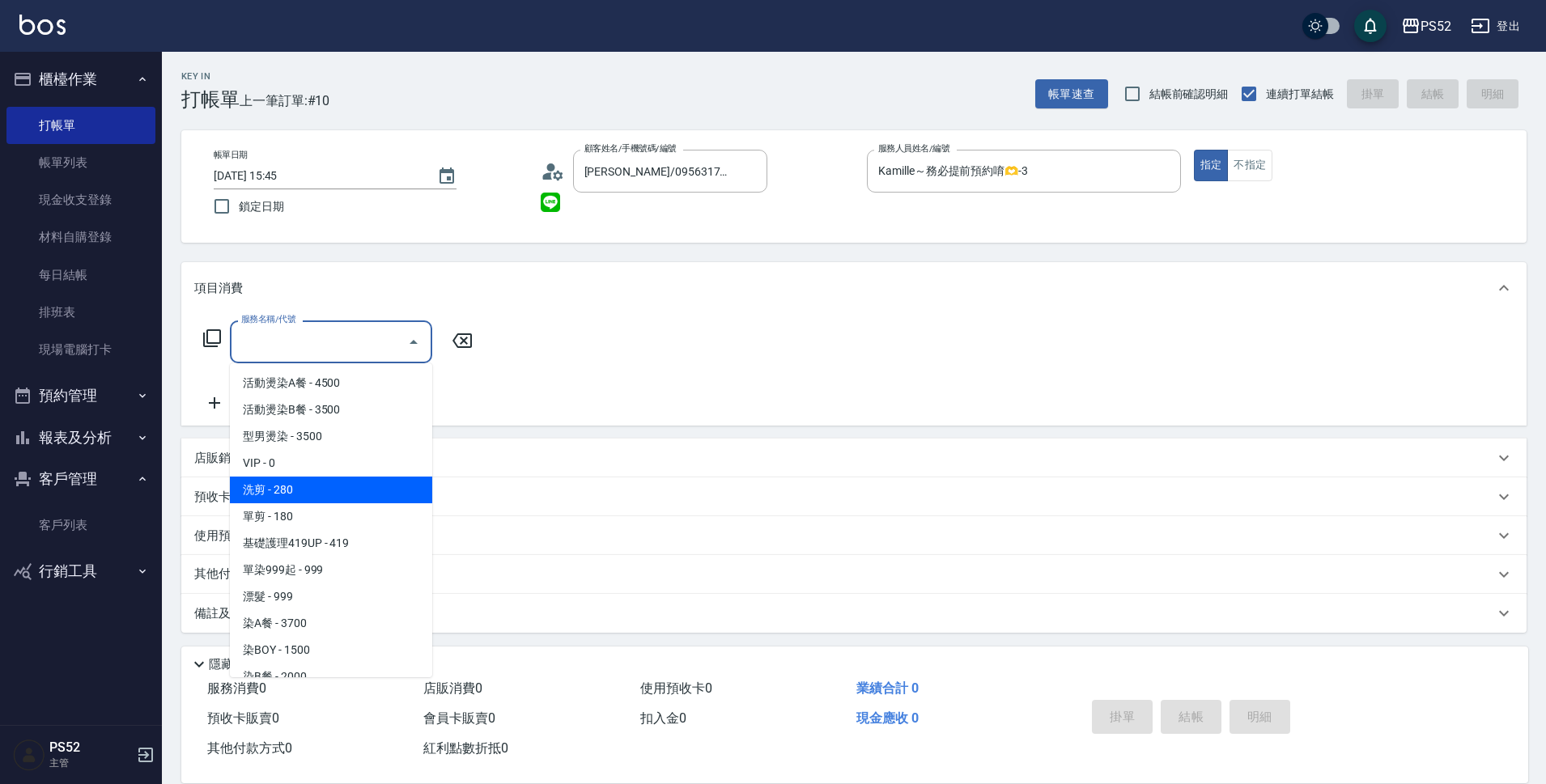
type input "洗剪(C1)"
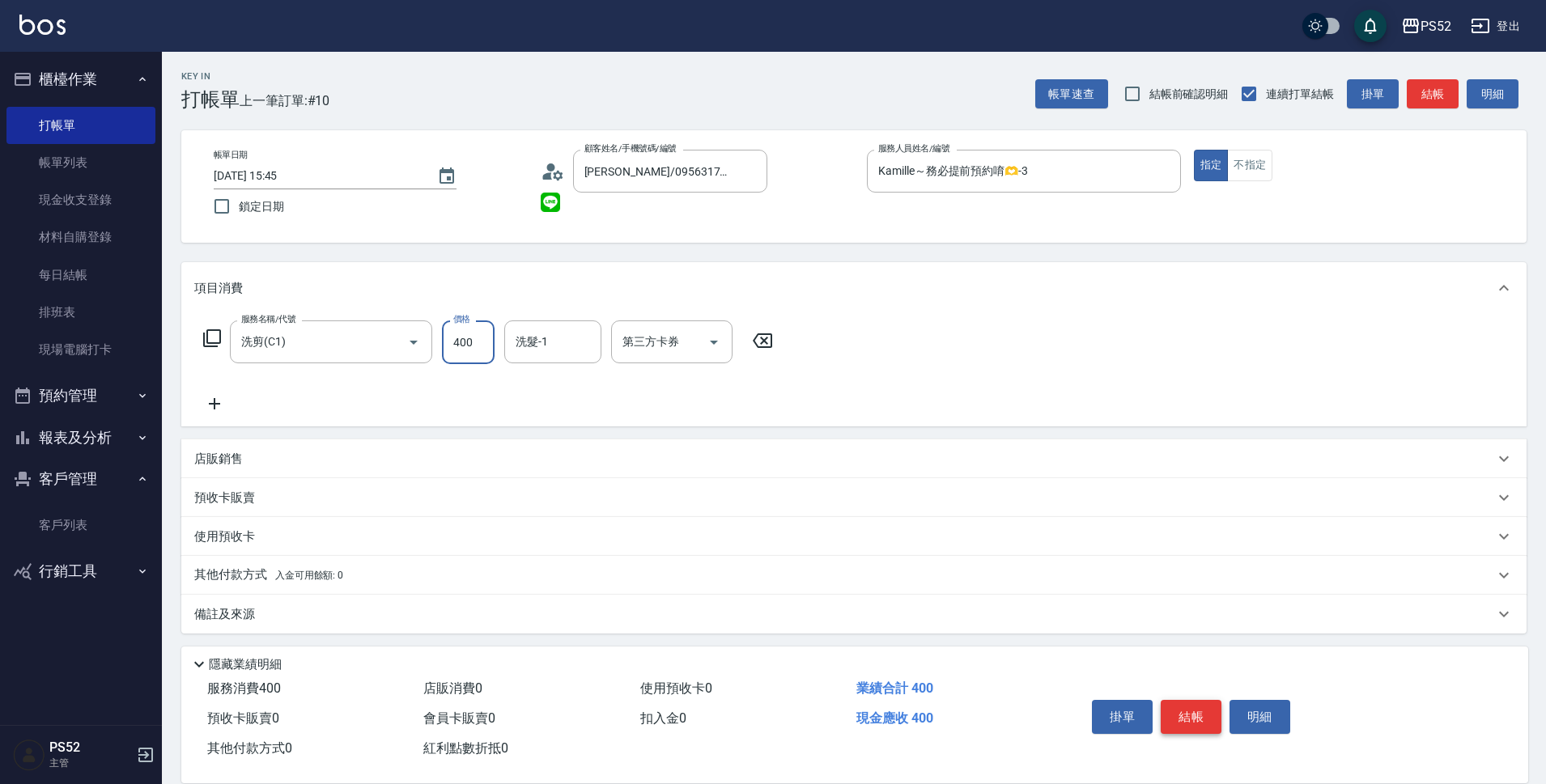
type input "400"
click at [1200, 716] on button "結帳" at bounding box center [1190, 717] width 61 height 34
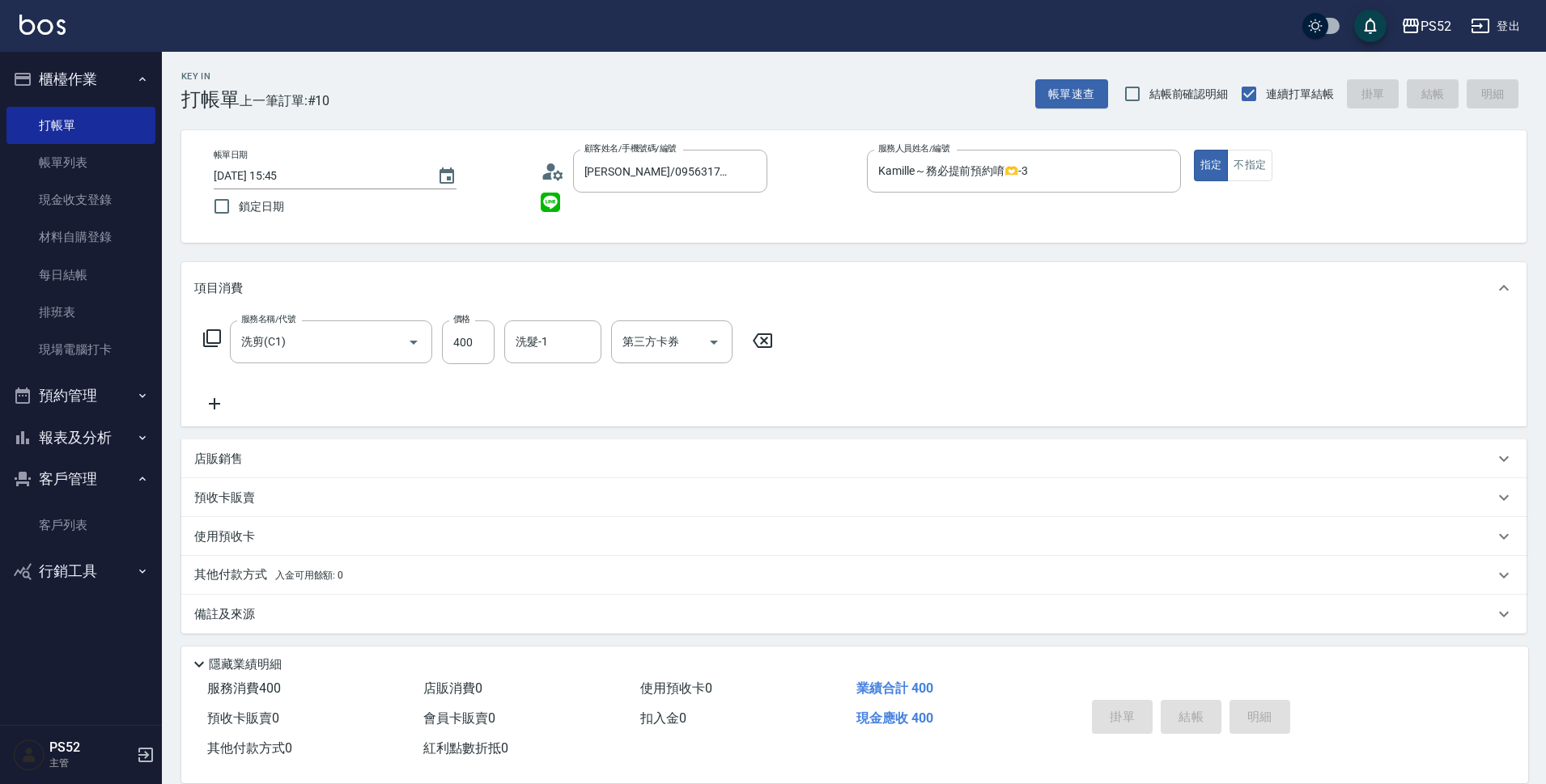
type input "[DATE] 15:47"
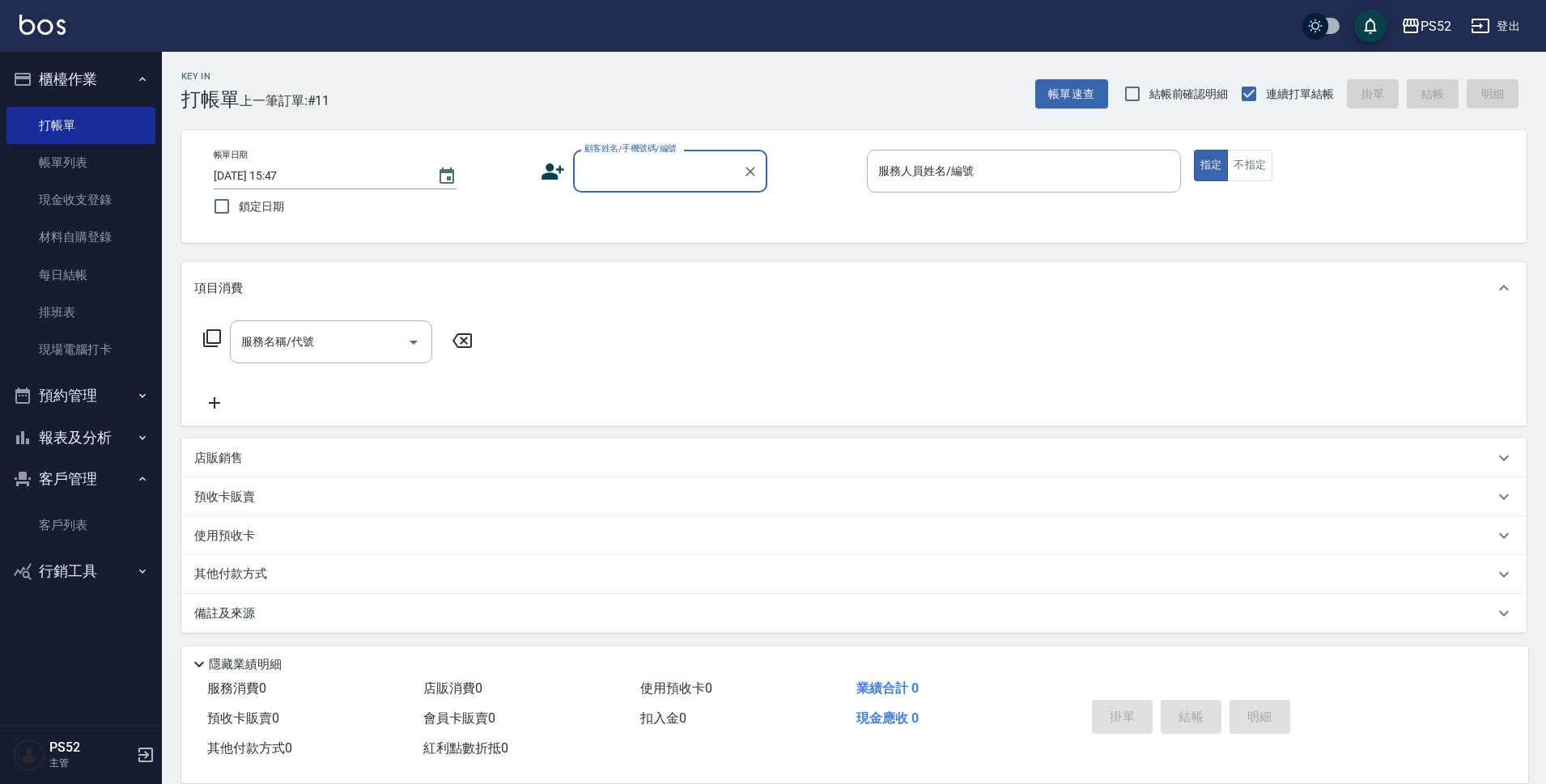
click at [57, 471] on button "客戶管理" at bounding box center [81, 478] width 149 height 42
click at [54, 401] on button "預約管理" at bounding box center [81, 395] width 149 height 42
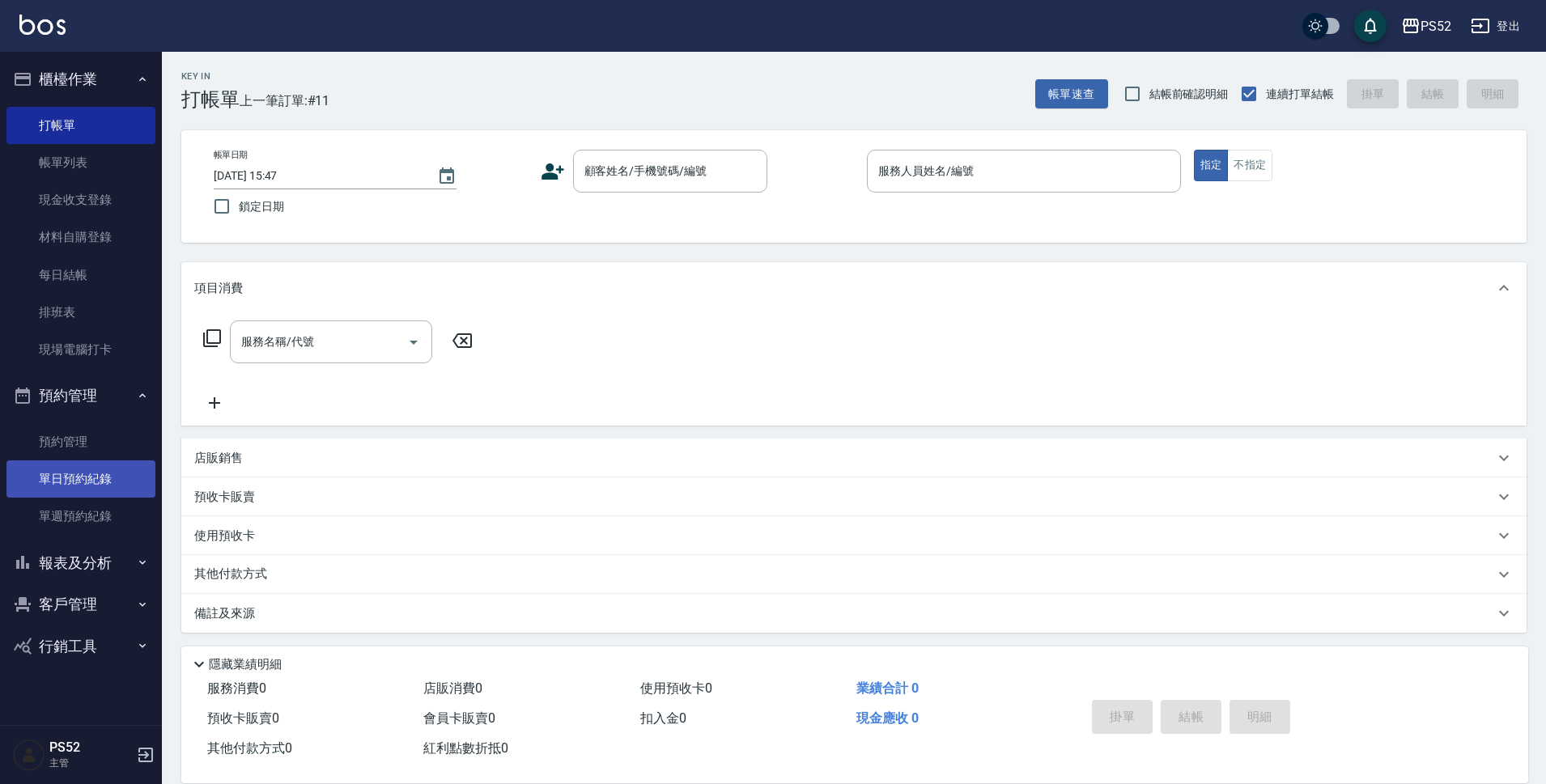
click at [73, 467] on link "單日預約紀錄" at bounding box center [81, 478] width 149 height 37
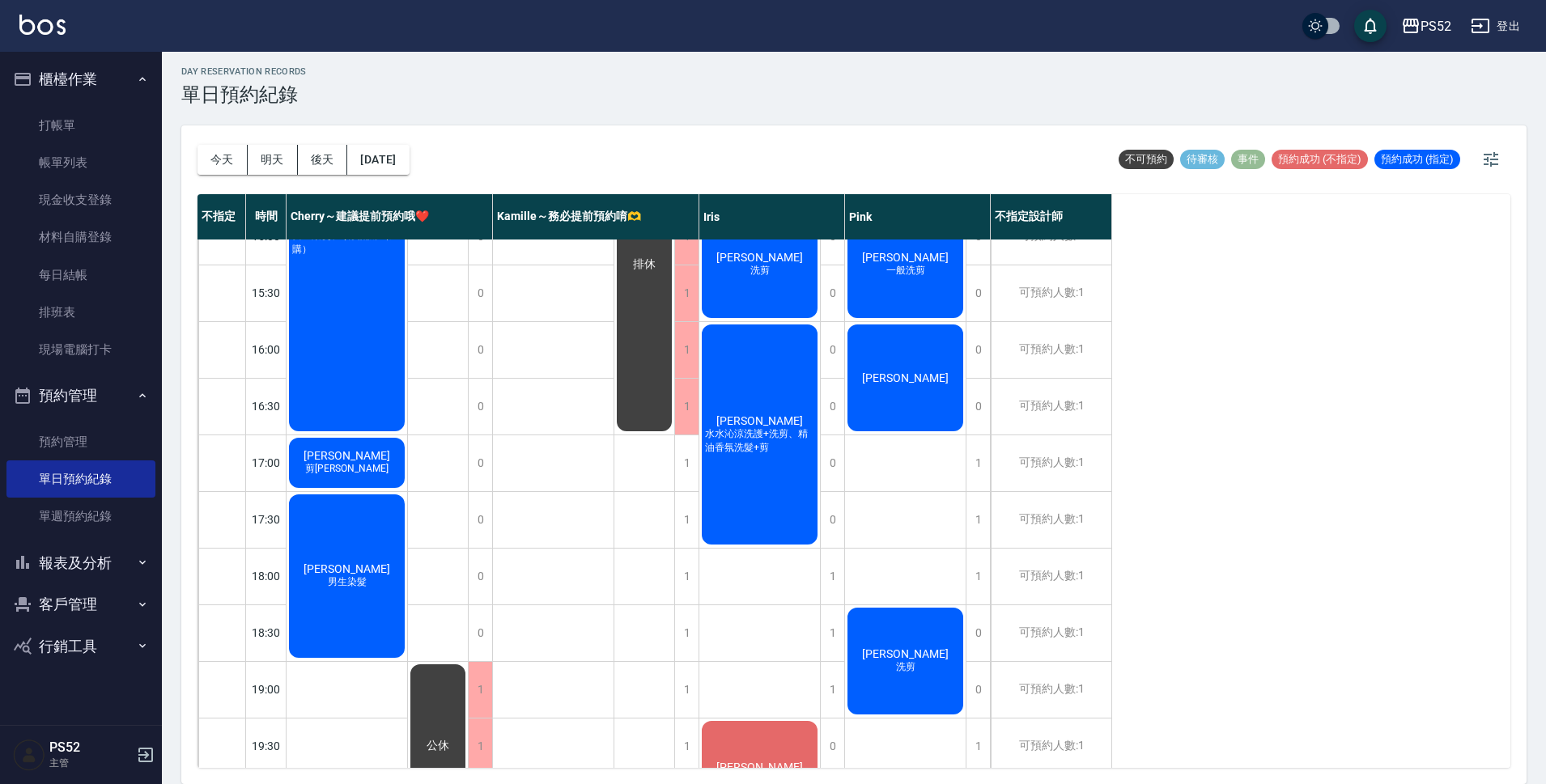
scroll to position [619, 0]
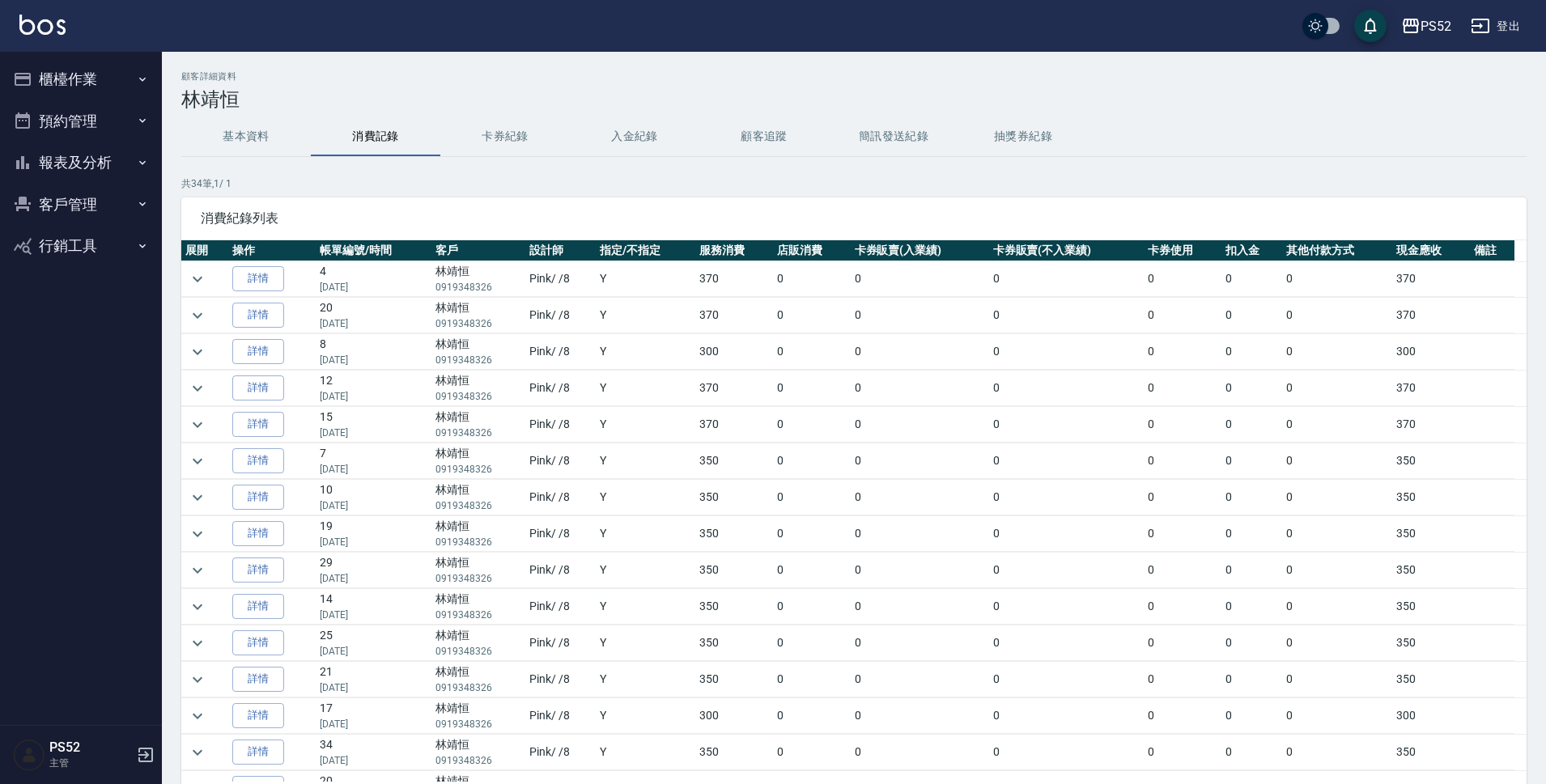
click at [251, 133] on button "基本資料" at bounding box center [246, 136] width 129 height 39
